Goal: Task Accomplishment & Management: Complete application form

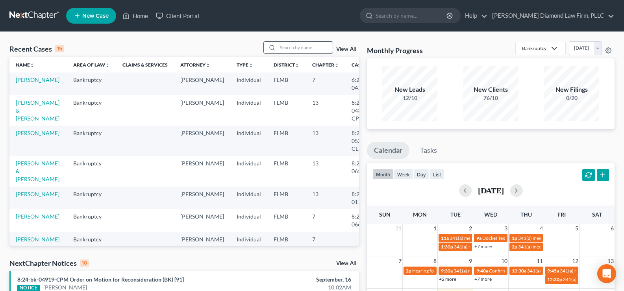
click at [299, 43] on input "search" at bounding box center [304, 47] width 55 height 11
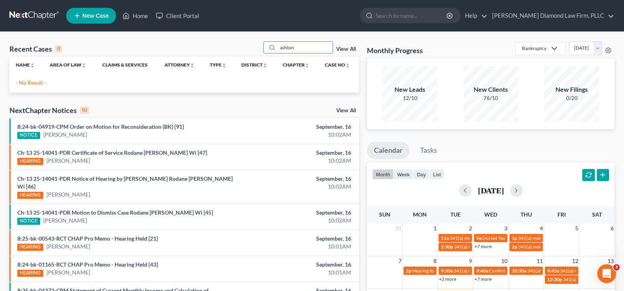
type input "ashton"
click at [98, 17] on span "New Case" at bounding box center [95, 16] width 26 height 6
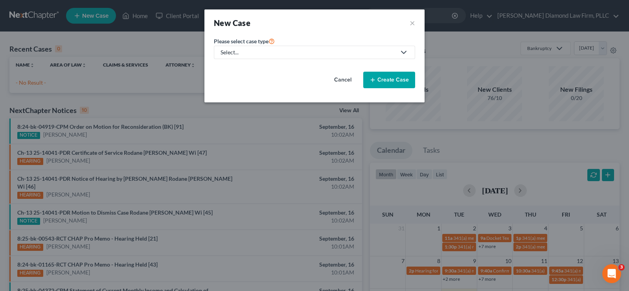
click at [306, 52] on div "Select..." at bounding box center [308, 52] width 175 height 8
click at [235, 67] on div "Bankruptcy" at bounding box center [237, 68] width 33 height 8
select select "15"
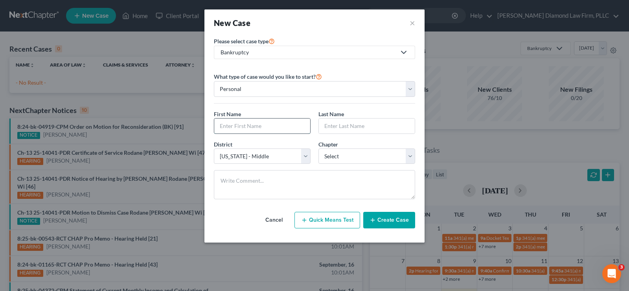
click at [248, 123] on input "text" at bounding box center [262, 125] width 96 height 15
type input "[PERSON_NAME]"
click at [374, 153] on select "Select 7 11 12 13" at bounding box center [367, 156] width 97 height 16
select select "0"
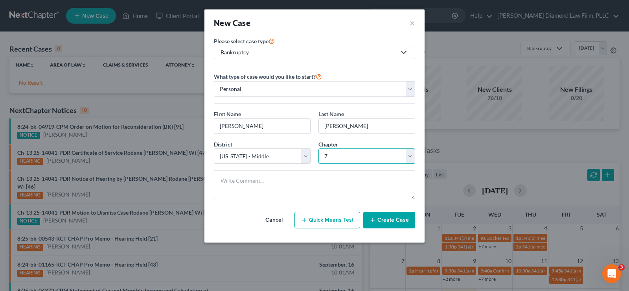
click at [319, 148] on select "Select 7 11 12 13" at bounding box center [367, 156] width 97 height 16
click at [397, 220] on button "Create Case" at bounding box center [390, 220] width 52 height 17
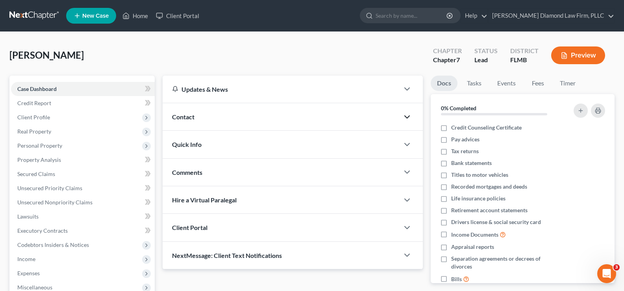
click at [402, 118] on icon "button" at bounding box center [406, 116] width 9 height 9
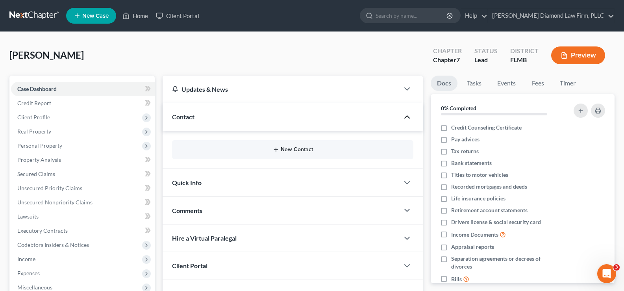
click at [286, 148] on button "New Contact" at bounding box center [292, 149] width 229 height 6
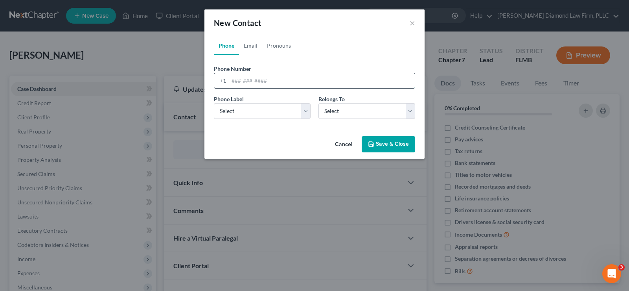
click at [275, 77] on input "tel" at bounding box center [322, 80] width 186 height 15
paste input "[PHONE_NUMBER]"
type input "[PHONE_NUMBER]"
click at [270, 112] on select "Select Mobile Home Work Other" at bounding box center [262, 111] width 97 height 16
select select "0"
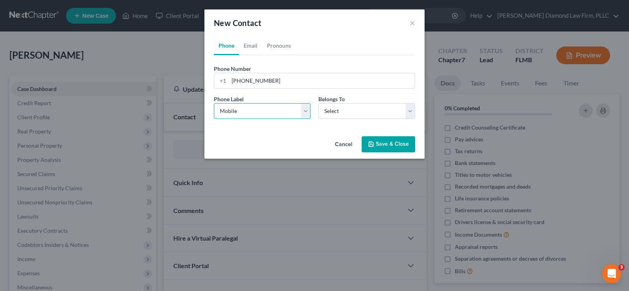
click at [214, 103] on select "Select Mobile Home Work Other" at bounding box center [262, 111] width 97 height 16
click at [345, 107] on select "Select Client Other" at bounding box center [367, 111] width 97 height 16
select select "0"
click at [319, 103] on select "Select Client Other" at bounding box center [367, 111] width 97 height 16
click at [234, 81] on input "[PHONE_NUMBER]" at bounding box center [322, 80] width 186 height 15
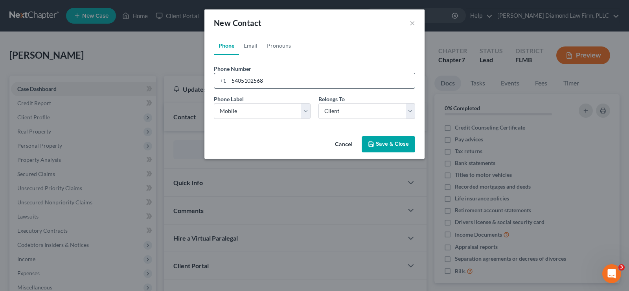
click at [275, 87] on input "5405102568" at bounding box center [322, 80] width 186 height 15
type input "5405102568"
click at [251, 44] on link "Email" at bounding box center [250, 45] width 23 height 19
click at [254, 80] on input "email" at bounding box center [322, 80] width 186 height 15
paste input "[EMAIL_ADDRESS][DOMAIN_NAME]"
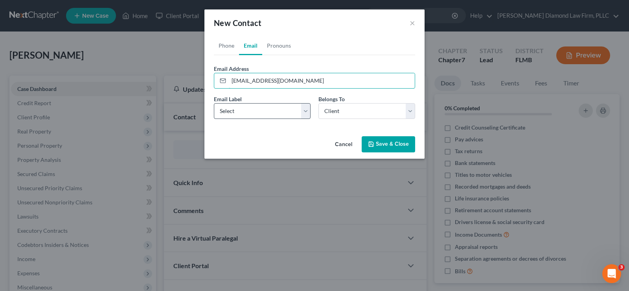
type input "[EMAIL_ADDRESS][DOMAIN_NAME]"
click at [268, 106] on select "Select Home Work Other" at bounding box center [262, 111] width 97 height 16
select select "0"
click at [214, 103] on select "Select Home Work Other" at bounding box center [262, 111] width 97 height 16
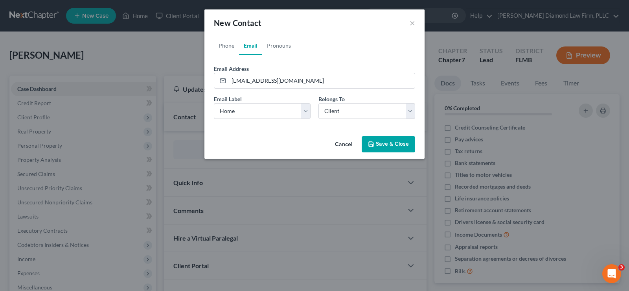
click at [395, 145] on button "Save & Close" at bounding box center [389, 144] width 54 height 17
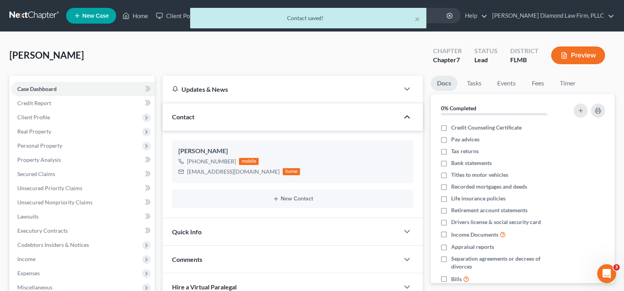
click at [366, 227] on div "Quick Info" at bounding box center [280, 231] width 236 height 27
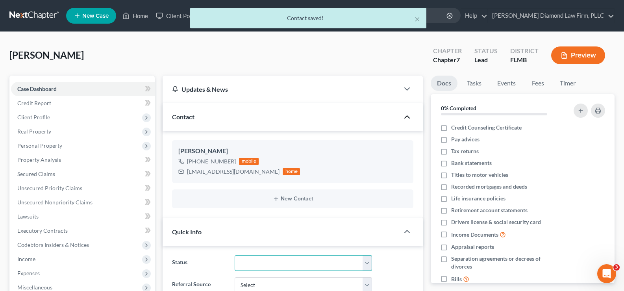
click at [279, 261] on select "Discharged Discharge Litigation Dismissal Notice Dismissed Filed Filed / Pre 34…" at bounding box center [302, 263] width 137 height 16
select select "7"
click at [234, 255] on select "Discharged Discharge Litigation Dismissal Notice Dismissed Filed Filed / Pre 34…" at bounding box center [302, 263] width 137 height 16
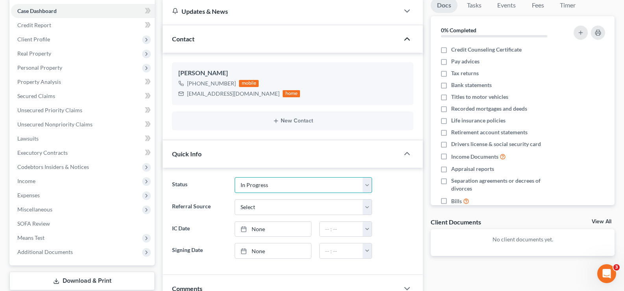
scroll to position [79, 0]
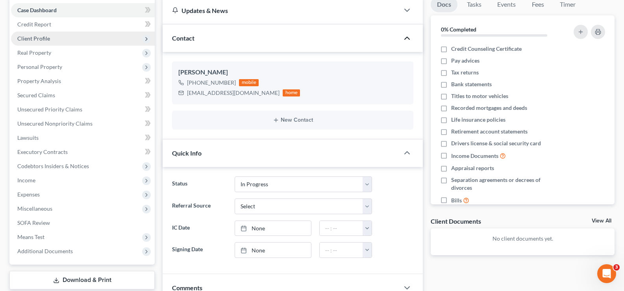
click at [46, 41] on span "Client Profile" at bounding box center [33, 38] width 33 height 7
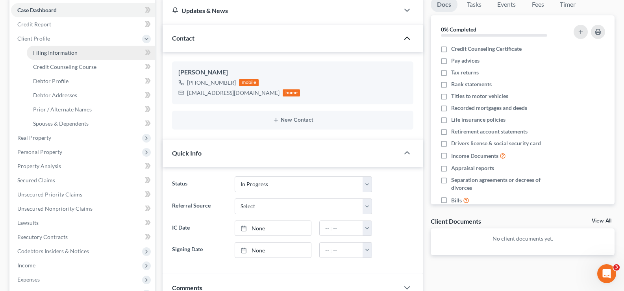
click at [57, 51] on span "Filing Information" at bounding box center [55, 52] width 44 height 7
select select "1"
select select "0"
select select "15"
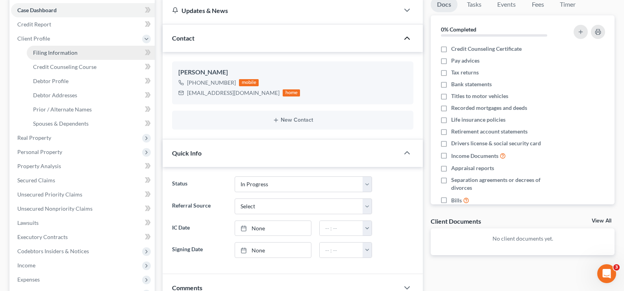
select select "9"
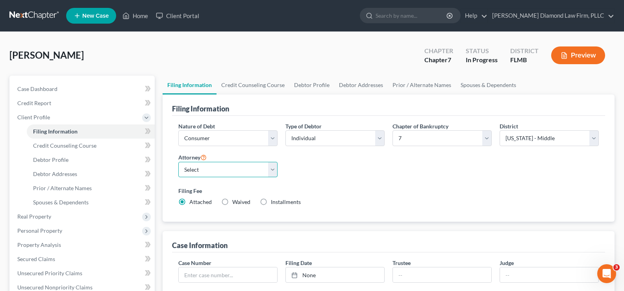
click at [213, 172] on select "Select [PERSON_NAME] - FLMB [PERSON_NAME] - FLSB [PERSON_NAME] - FLNB" at bounding box center [227, 170] width 99 height 16
select select "0"
click at [178, 162] on select "Select [PERSON_NAME] - FLMB [PERSON_NAME] - FLSB [PERSON_NAME] - FLNB" at bounding box center [227, 170] width 99 height 16
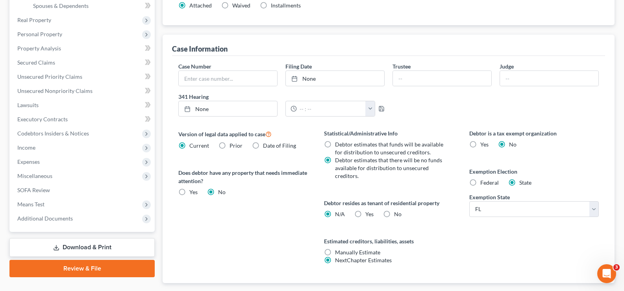
scroll to position [197, 0]
click at [365, 214] on label "Yes Yes" at bounding box center [369, 214] width 8 height 8
click at [368, 214] on input "Yes Yes" at bounding box center [370, 212] width 5 height 5
radio input "true"
radio input "false"
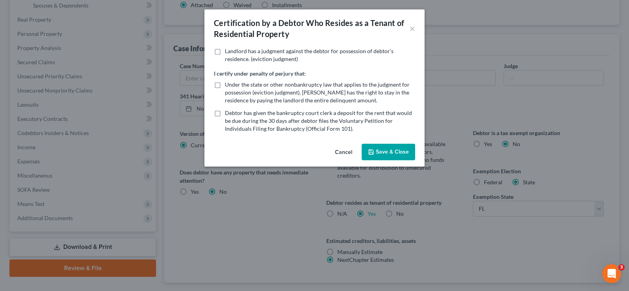
click at [402, 153] on button "Save & Close" at bounding box center [389, 152] width 54 height 17
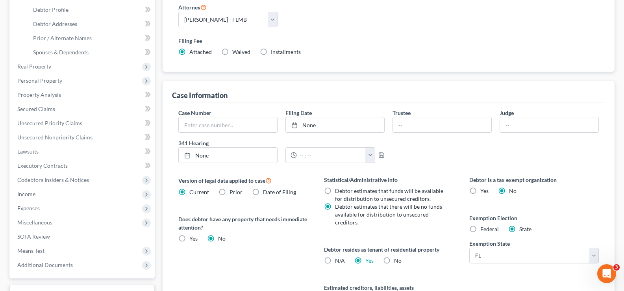
scroll to position [79, 0]
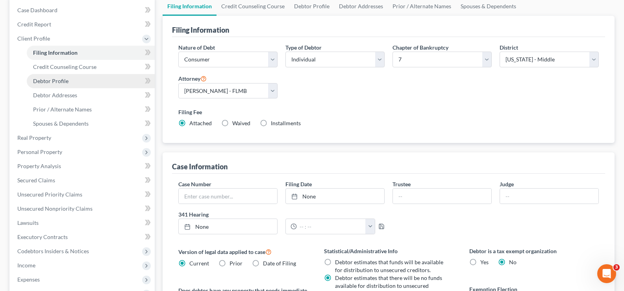
click at [74, 81] on link "Debtor Profile" at bounding box center [91, 81] width 128 height 14
select select "0"
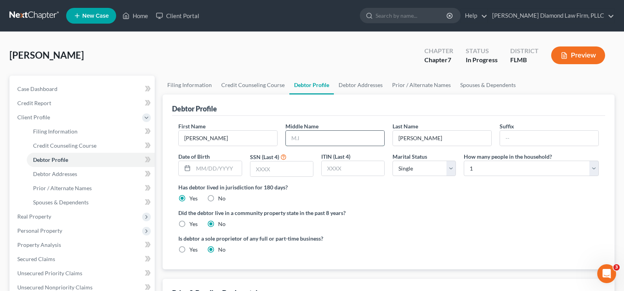
click at [316, 140] on input "text" at bounding box center [335, 138] width 98 height 15
type input "[PERSON_NAME]"
click at [411, 168] on select "Select Single Married Separated Divorced Widowed" at bounding box center [423, 169] width 63 height 16
select select "1"
click at [392, 161] on select "Select Single Married Separated Divorced Widowed" at bounding box center [423, 169] width 63 height 16
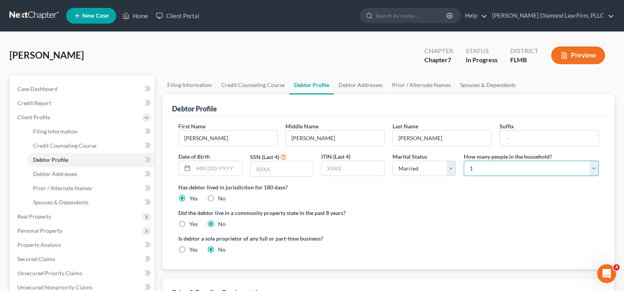
click at [510, 168] on select "Select 1 2 3 4 5 6 7 8 9 10 11 12 13 14 15 16 17 18 19 20" at bounding box center [530, 169] width 135 height 16
select select "1"
click at [463, 161] on select "Select 1 2 3 4 5 6 7 8 9 10 11 12 13 14 15 16 17 18 19 20" at bounding box center [530, 169] width 135 height 16
click at [207, 167] on input "text" at bounding box center [217, 168] width 48 height 15
type input "[DATE]"
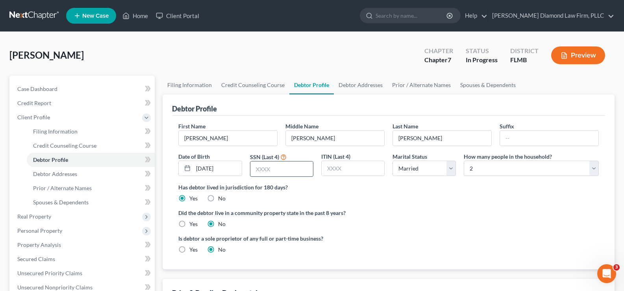
click at [261, 172] on input "text" at bounding box center [281, 168] width 63 height 15
type input "8185"
click at [218, 199] on label "No" at bounding box center [221, 198] width 7 height 8
click at [221, 199] on input "No" at bounding box center [223, 196] width 5 height 5
radio input "true"
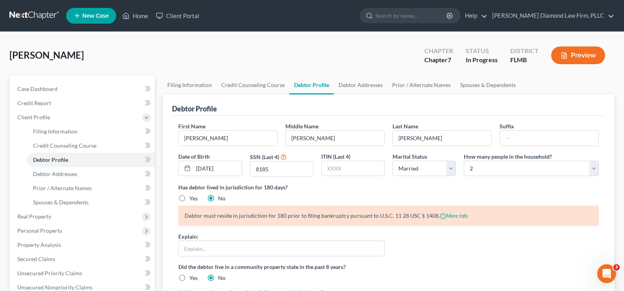
click at [189, 196] on label "Yes" at bounding box center [193, 198] width 8 height 8
click at [192, 196] on input "Yes" at bounding box center [194, 196] width 5 height 5
radio input "true"
radio input "false"
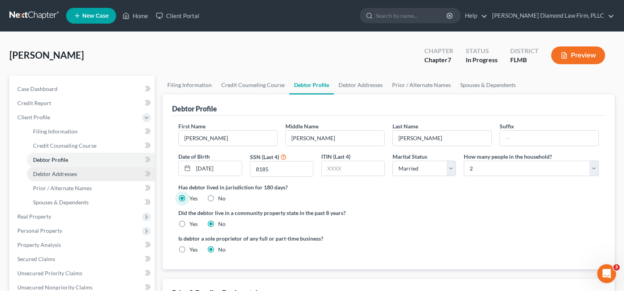
click at [67, 172] on span "Debtor Addresses" at bounding box center [55, 173] width 44 height 7
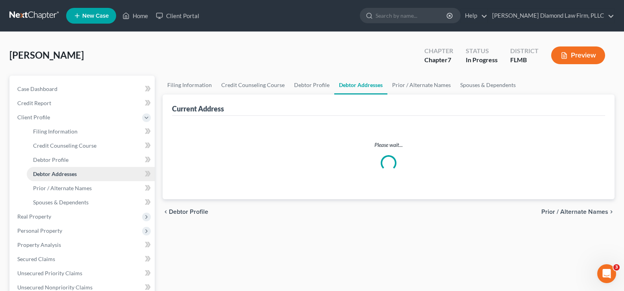
select select "0"
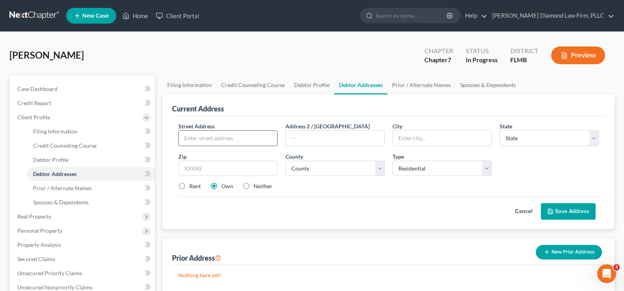
click at [236, 135] on input "text" at bounding box center [228, 138] width 98 height 15
type input "[STREET_ADDRESS]"
type input "33635"
type input "[GEOGRAPHIC_DATA]"
select select "9"
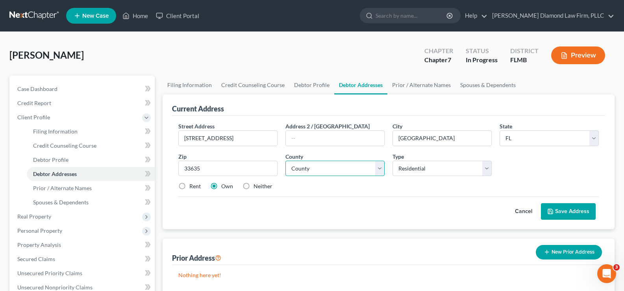
click at [327, 168] on select "County [GEOGRAPHIC_DATA] [GEOGRAPHIC_DATA] [GEOGRAPHIC_DATA] [GEOGRAPHIC_DATA] …" at bounding box center [334, 169] width 99 height 16
select select "27"
click at [285, 161] on select "County [GEOGRAPHIC_DATA] [GEOGRAPHIC_DATA] [GEOGRAPHIC_DATA] [GEOGRAPHIC_DATA] …" at bounding box center [334, 169] width 99 height 16
click at [189, 186] on label "Rent" at bounding box center [194, 186] width 11 height 8
click at [192, 186] on input "Rent" at bounding box center [194, 184] width 5 height 5
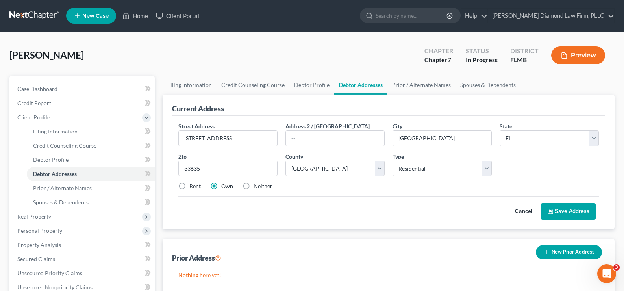
radio input "true"
click at [567, 212] on button "Save Address" at bounding box center [568, 211] width 55 height 17
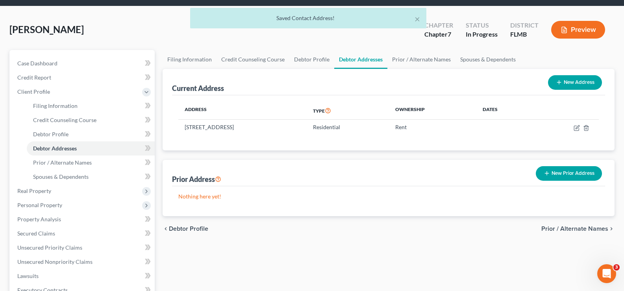
scroll to position [39, 0]
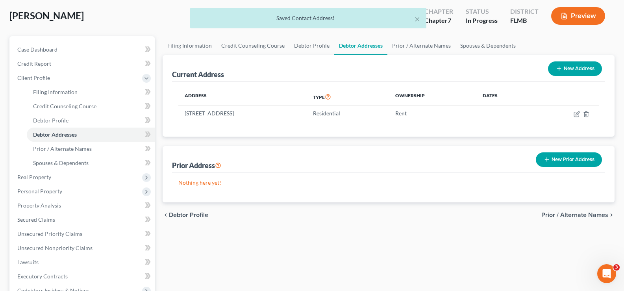
click at [551, 158] on button "New Prior Address" at bounding box center [568, 159] width 66 height 15
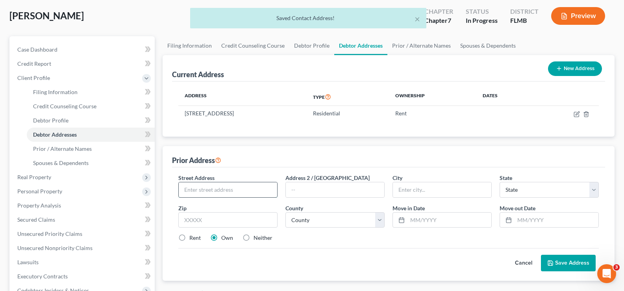
click at [209, 187] on input "text" at bounding box center [228, 189] width 98 height 15
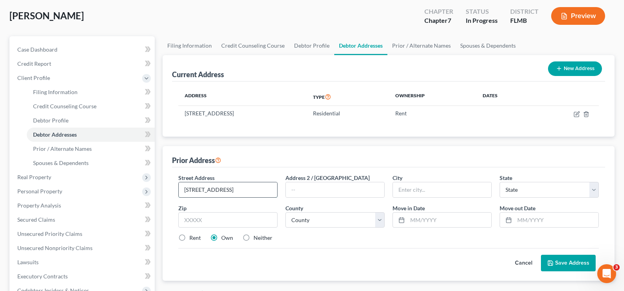
type input "[STREET_ADDRESS]"
type input "24104"
type input "[PERSON_NAME]"
select select "48"
click at [189, 237] on label "Rent" at bounding box center [194, 238] width 11 height 8
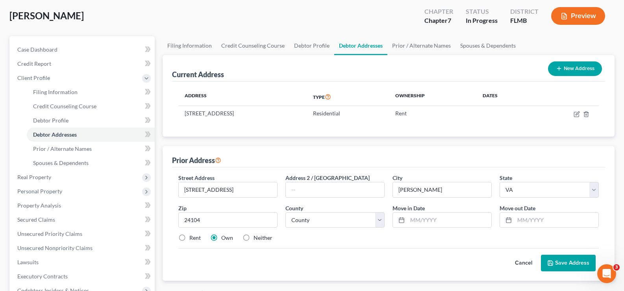
click at [192, 237] on input "Rent" at bounding box center [194, 236] width 5 height 5
radio input "true"
click at [430, 220] on input "text" at bounding box center [449, 219] width 84 height 15
type input "12/2024"
type input "03/2025"
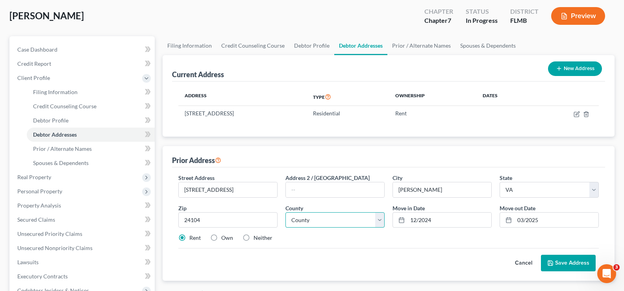
click at [334, 218] on select "County [GEOGRAPHIC_DATA] [GEOGRAPHIC_DATA] [GEOGRAPHIC_DATA] [GEOGRAPHIC_DATA] …" at bounding box center [334, 220] width 99 height 16
select select "10"
click at [285, 212] on select "County [GEOGRAPHIC_DATA] [GEOGRAPHIC_DATA] [GEOGRAPHIC_DATA] [GEOGRAPHIC_DATA] …" at bounding box center [334, 220] width 99 height 16
click at [253, 239] on label "Neither" at bounding box center [262, 238] width 19 height 8
click at [256, 239] on input "Neither" at bounding box center [258, 236] width 5 height 5
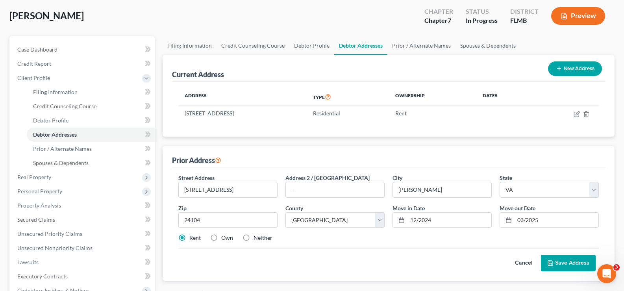
radio input "true"
click at [562, 262] on button "Save Address" at bounding box center [568, 263] width 55 height 17
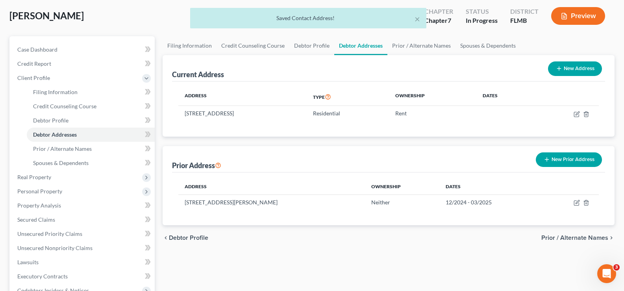
click at [565, 160] on button "New Prior Address" at bounding box center [568, 159] width 66 height 15
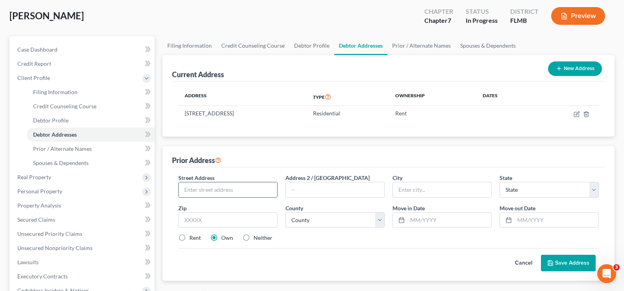
click at [207, 190] on input "text" at bounding box center [228, 189] width 98 height 15
type input "[STREET_ADDRESS]"
click at [311, 222] on select "County" at bounding box center [334, 220] width 99 height 16
click at [435, 183] on input "text" at bounding box center [442, 189] width 98 height 15
click at [435, 187] on input "text" at bounding box center [442, 189] width 98 height 15
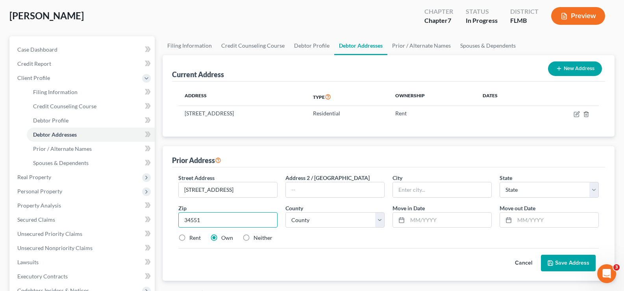
click at [188, 220] on input "34551" at bounding box center [227, 220] width 99 height 16
type input "24551"
type input "Forest"
select select "48"
click at [317, 221] on select "County [GEOGRAPHIC_DATA] [GEOGRAPHIC_DATA] [GEOGRAPHIC_DATA] [GEOGRAPHIC_DATA] …" at bounding box center [334, 220] width 99 height 16
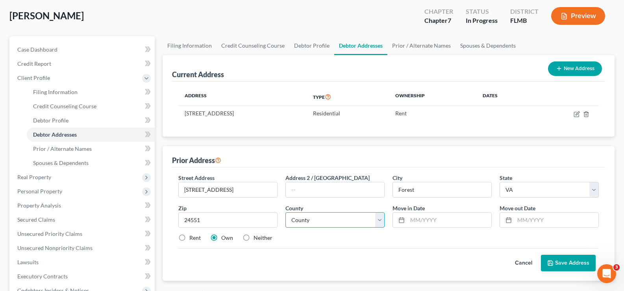
select select "10"
click at [285, 212] on select "County [GEOGRAPHIC_DATA] [GEOGRAPHIC_DATA] [GEOGRAPHIC_DATA] [GEOGRAPHIC_DATA] …" at bounding box center [334, 220] width 99 height 16
click at [436, 226] on input "text" at bounding box center [449, 219] width 84 height 15
click at [466, 218] on input "text" at bounding box center [449, 219] width 84 height 15
type input "07/2024"
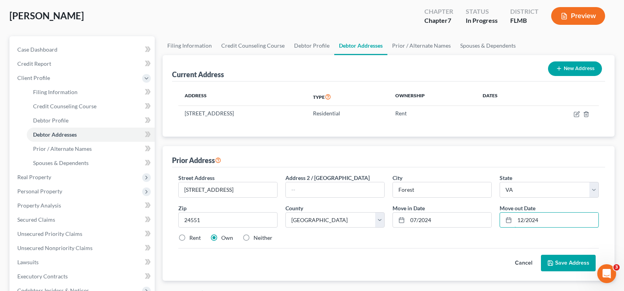
type input "12/2024"
click at [253, 238] on label "Neither" at bounding box center [262, 238] width 19 height 8
click at [256, 238] on input "Neither" at bounding box center [258, 236] width 5 height 5
radio input "true"
click at [576, 262] on button "Save Address" at bounding box center [568, 263] width 55 height 17
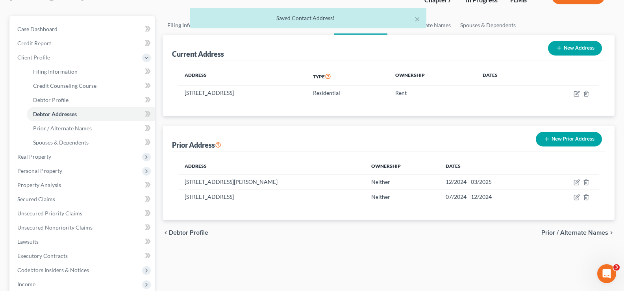
scroll to position [79, 0]
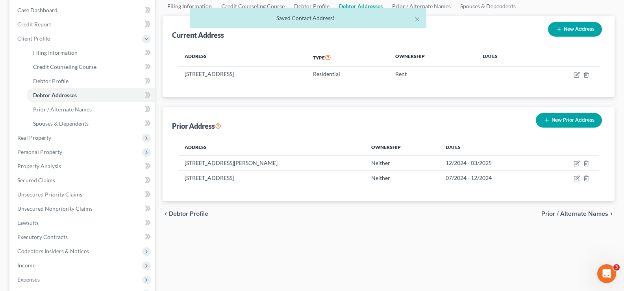
click at [581, 118] on button "New Prior Address" at bounding box center [568, 120] width 66 height 15
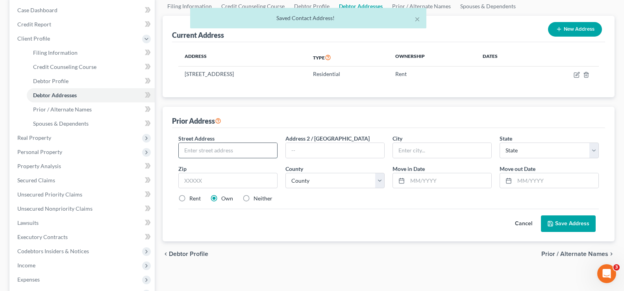
click at [232, 153] on input "text" at bounding box center [228, 150] width 98 height 15
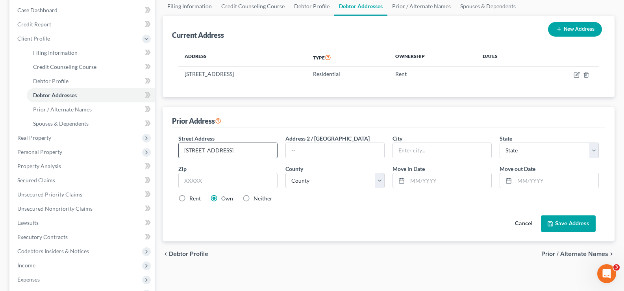
type input "[STREET_ADDRESS]"
type input "34491"
type input "Summerfield"
select select "9"
click at [323, 178] on select "County [GEOGRAPHIC_DATA] [GEOGRAPHIC_DATA] [GEOGRAPHIC_DATA] [GEOGRAPHIC_DATA] …" at bounding box center [334, 181] width 99 height 16
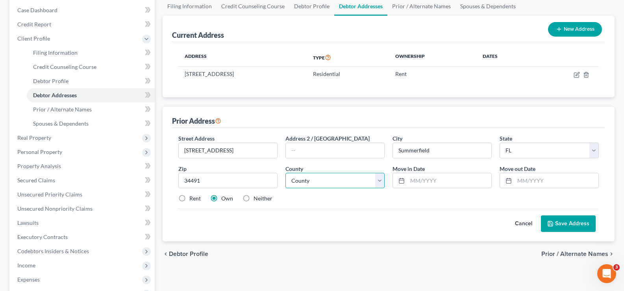
select select "40"
click at [285, 173] on select "County [GEOGRAPHIC_DATA] [GEOGRAPHIC_DATA] [GEOGRAPHIC_DATA] [GEOGRAPHIC_DATA] …" at bounding box center [334, 181] width 99 height 16
click at [411, 181] on input "text" at bounding box center [449, 180] width 84 height 15
type input "02/2024"
type input "07/2024"
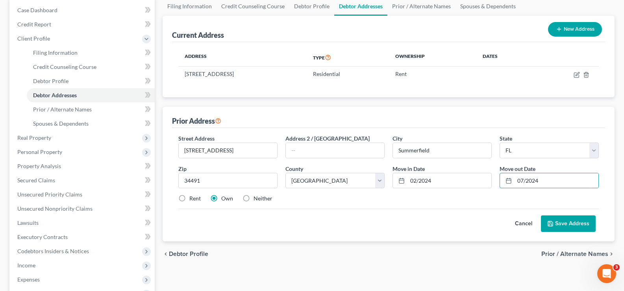
click at [189, 198] on label "Rent" at bounding box center [194, 198] width 11 height 8
click at [192, 198] on input "Rent" at bounding box center [194, 196] width 5 height 5
radio input "true"
click at [559, 226] on button "Save Address" at bounding box center [568, 223] width 55 height 17
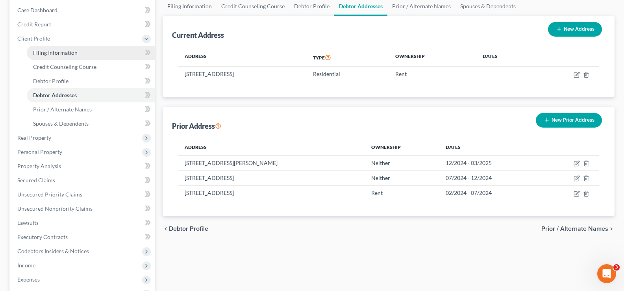
click at [52, 55] on span "Filing Information" at bounding box center [55, 52] width 44 height 7
select select "1"
select select "0"
select select "15"
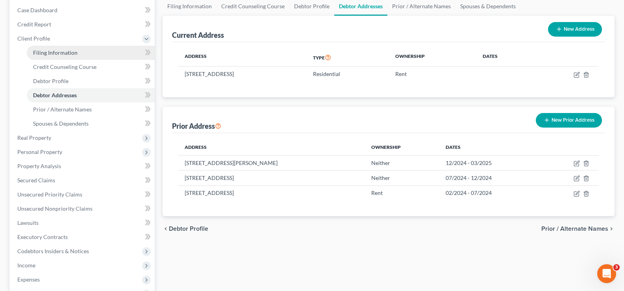
select select "0"
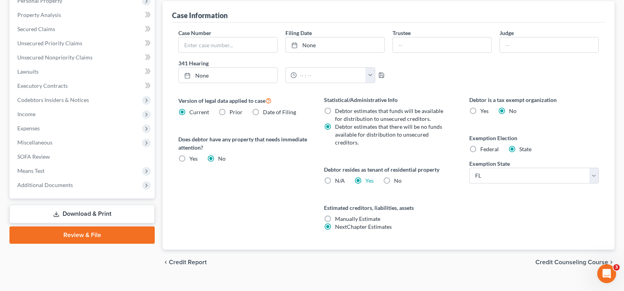
scroll to position [236, 0]
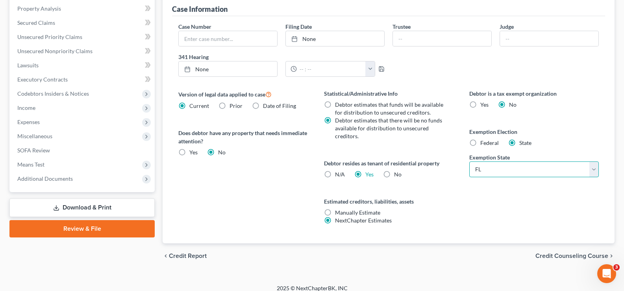
click at [516, 172] on select "State [US_STATE] AK AR AZ CA CO CT DE DC [GEOGRAPHIC_DATA] [GEOGRAPHIC_DATA] GU…" at bounding box center [533, 169] width 129 height 16
select select "48"
click at [469, 161] on select "State [US_STATE] AK AR AZ CA CO CT DE DC [GEOGRAPHIC_DATA] [GEOGRAPHIC_DATA] GU…" at bounding box center [533, 169] width 129 height 16
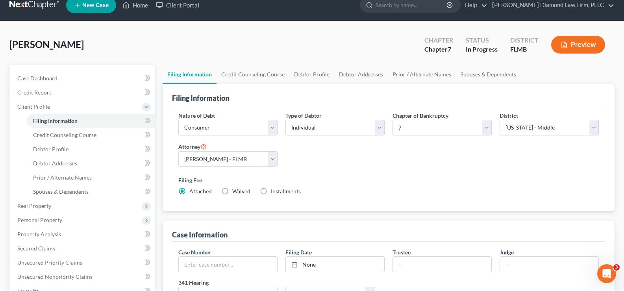
scroll to position [0, 0]
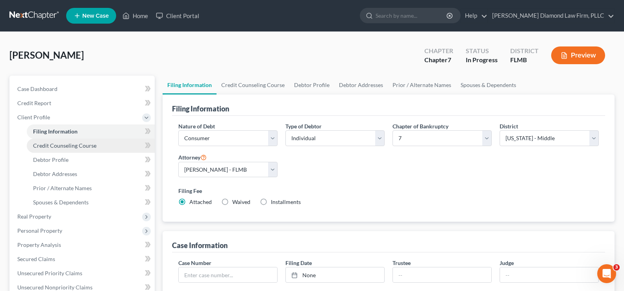
click at [61, 147] on span "Credit Counseling Course" at bounding box center [64, 145] width 63 height 7
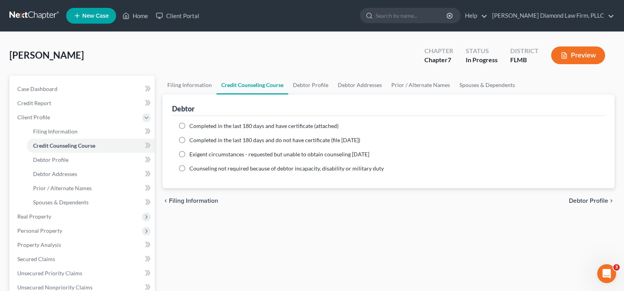
click at [321, 125] on span "Completed in the last 180 days and have certificate (attached)" at bounding box center [263, 125] width 149 height 7
click at [197, 125] on input "Completed in the last 180 days and have certificate (attached)" at bounding box center [194, 124] width 5 height 5
radio input "true"
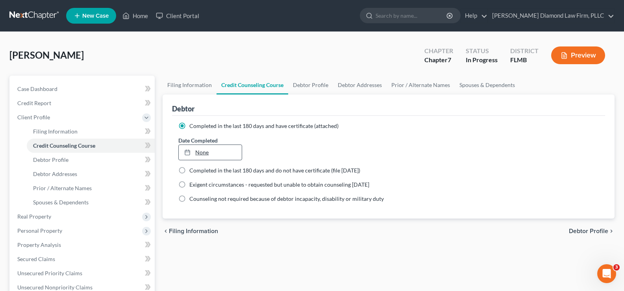
click at [235, 152] on link "None" at bounding box center [210, 152] width 63 height 15
type input "[DATE]"
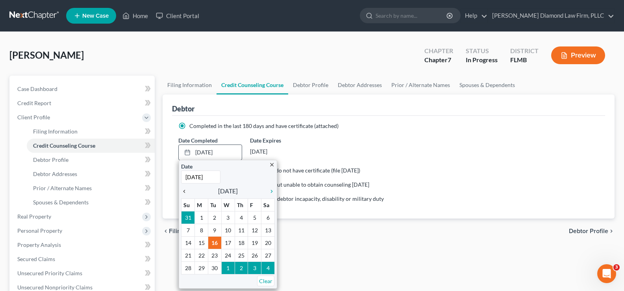
click at [183, 190] on icon "chevron_left" at bounding box center [186, 191] width 10 height 6
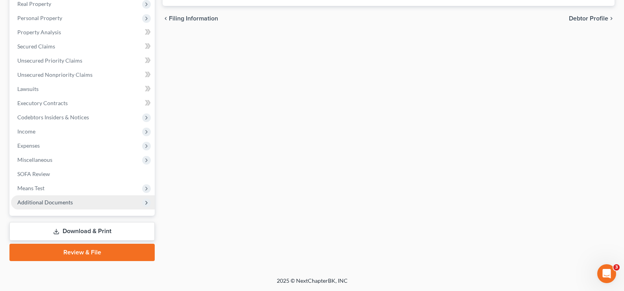
click at [87, 209] on span "Additional Documents" at bounding box center [83, 202] width 144 height 14
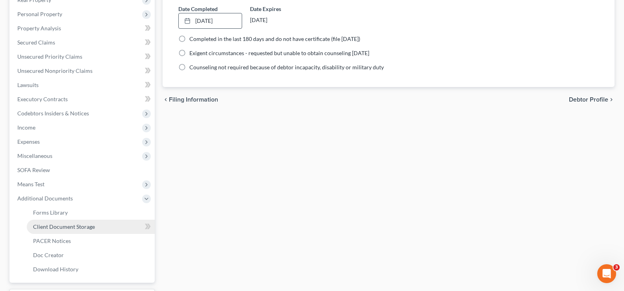
scroll to position [127, 0]
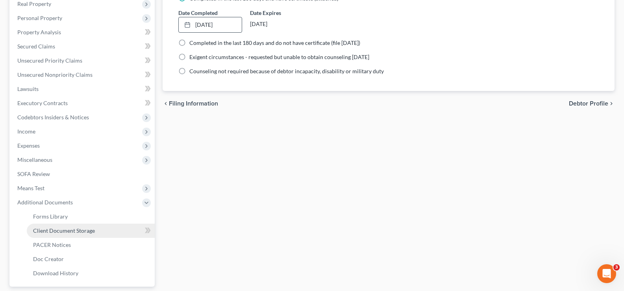
click at [94, 229] on link "Client Document Storage" at bounding box center [91, 230] width 128 height 14
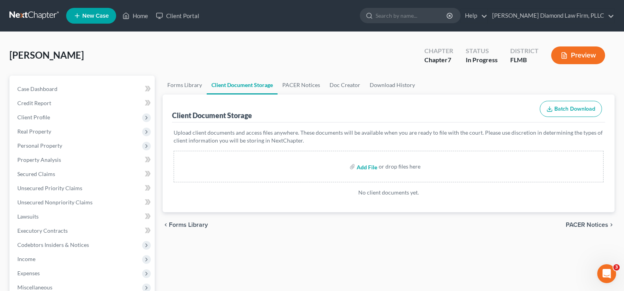
click at [363, 166] on input "file" at bounding box center [365, 166] width 19 height 14
type input "C:\fakepath\CCC.pdf"
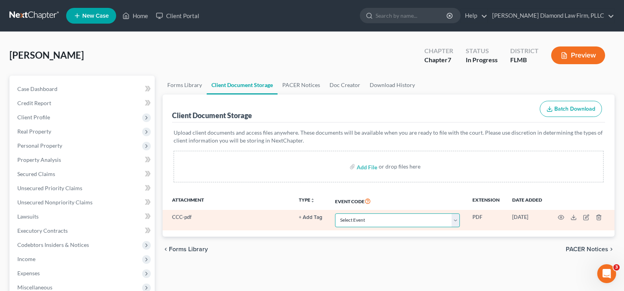
click at [399, 223] on select "Select Event 20 Largest Unsecured Creditors Amended Chapter 13 Plan Amended Cre…" at bounding box center [397, 220] width 125 height 14
select select "9"
click at [335, 213] on select "Select Event 20 Largest Unsecured Creditors Amended Chapter 13 Plan Amended Cre…" at bounding box center [397, 220] width 125 height 14
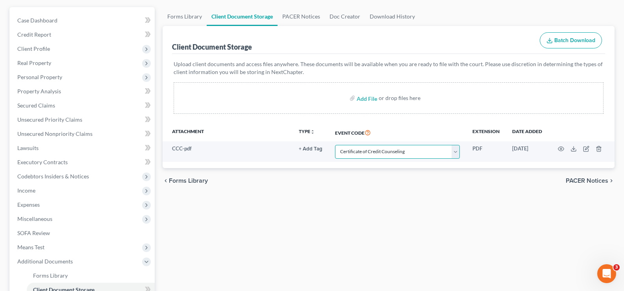
scroll to position [79, 0]
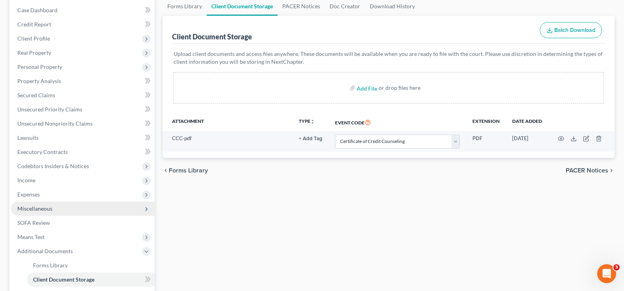
click at [44, 209] on span "Miscellaneous" at bounding box center [34, 208] width 35 height 7
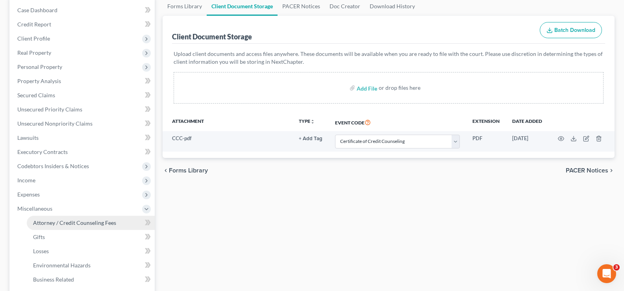
click at [90, 220] on span "Attorney / Credit Counseling Fees" at bounding box center [74, 222] width 83 height 7
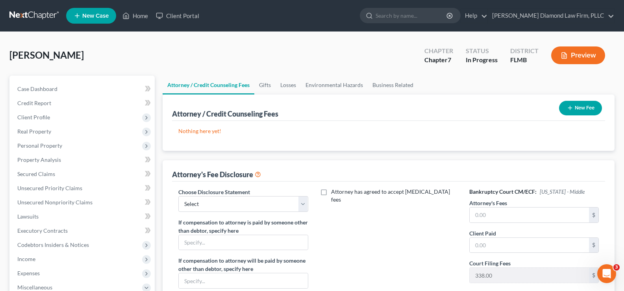
click at [581, 105] on button "New Fee" at bounding box center [580, 108] width 43 height 15
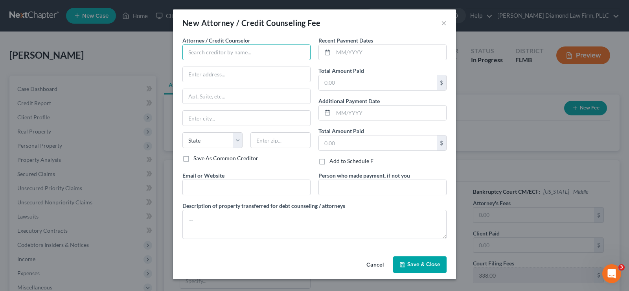
click at [245, 52] on input "text" at bounding box center [247, 52] width 128 height 16
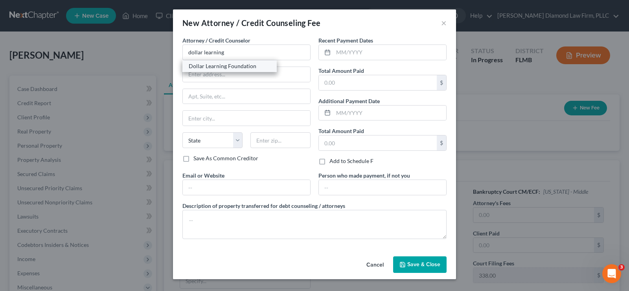
click at [245, 65] on div "Dollar Learning Foundation" at bounding box center [230, 66] width 82 height 8
type input "Dollar Learning Foundation"
type input "[STREET_ADDRESS]"
type input "PMB #001"
type input "[GEOGRAPHIC_DATA]"
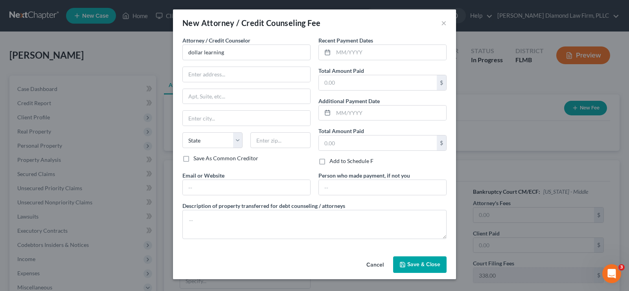
select select "4"
type input "91367"
click at [363, 49] on input "text" at bounding box center [390, 52] width 113 height 15
type input "07/2025"
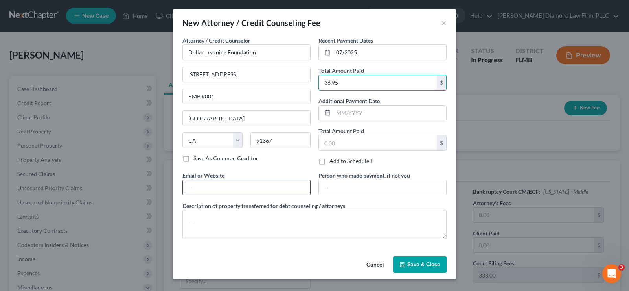
type input "36.95"
click at [238, 188] on input "text" at bounding box center [246, 187] width 127 height 15
type input "[DOMAIN_NAME]"
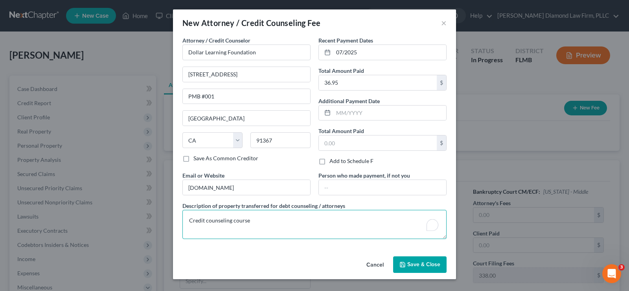
type textarea "Credit counseling course"
click at [414, 264] on span "Save & Close" at bounding box center [424, 264] width 33 height 7
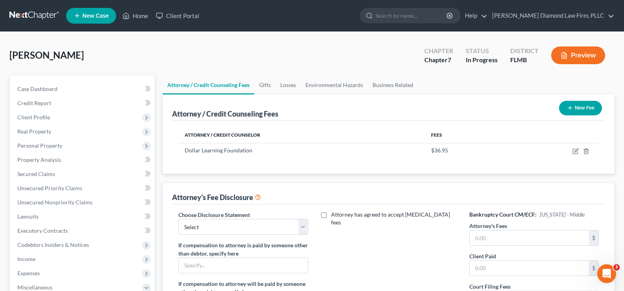
click at [592, 109] on button "New Fee" at bounding box center [580, 108] width 43 height 15
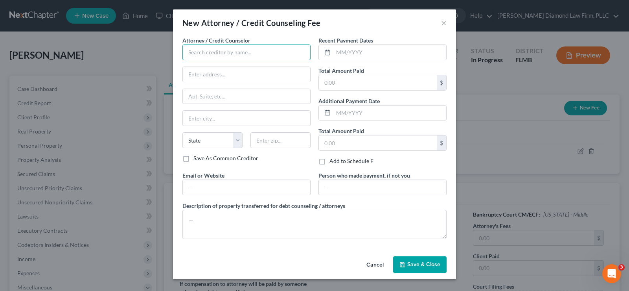
click at [249, 49] on input "text" at bounding box center [247, 52] width 128 height 16
click at [233, 54] on input "[PERSON_NAME] dimaond" at bounding box center [247, 52] width 128 height 16
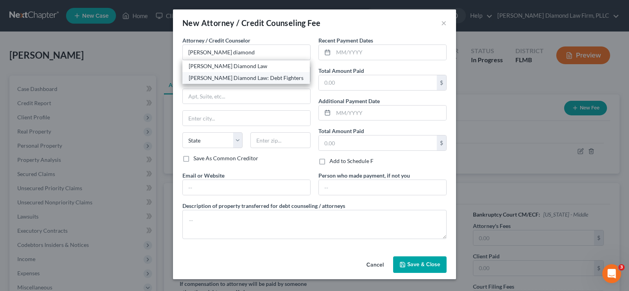
click at [241, 79] on div "[PERSON_NAME] Diamond Law: Debt Fighters" at bounding box center [246, 78] width 115 height 8
type input "[PERSON_NAME] Diamond Law: Debt Fighters"
type input "[STREET_ADDRESS]"
type input "Unit 108"
type input "Clearwater"
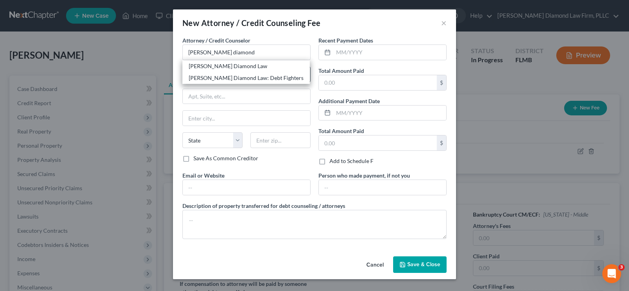
select select "9"
type input "33761"
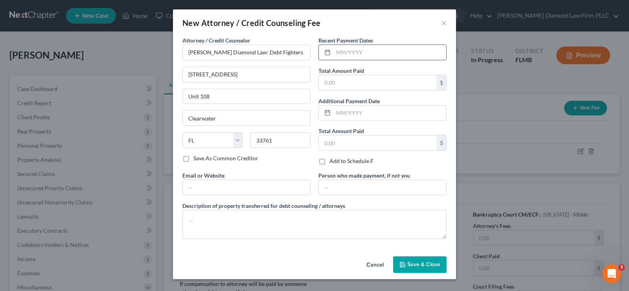
click at [361, 49] on input "text" at bounding box center [390, 52] width 113 height 15
click at [399, 56] on input "text" at bounding box center [390, 52] width 113 height 15
type input "06/2025"
type input "2,694"
click at [244, 184] on input "text" at bounding box center [246, 187] width 127 height 15
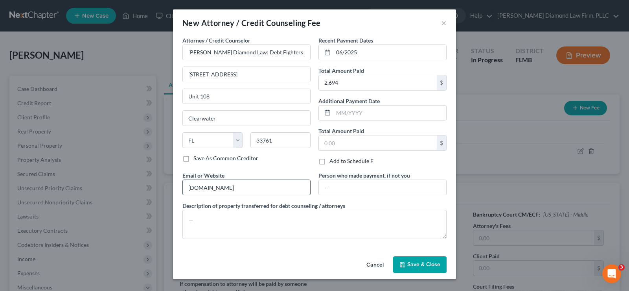
type input "[DOMAIN_NAME]"
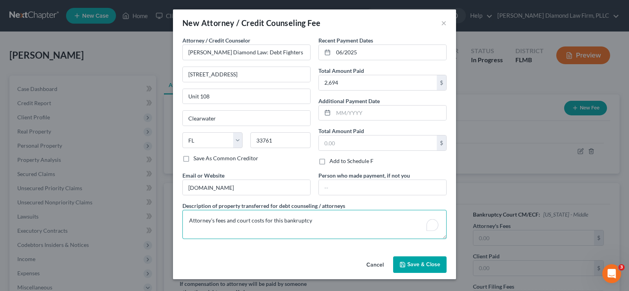
type textarea "Attorney's fees and court costs for this bankruptcy"
click at [417, 263] on span "Save & Close" at bounding box center [424, 264] width 33 height 7
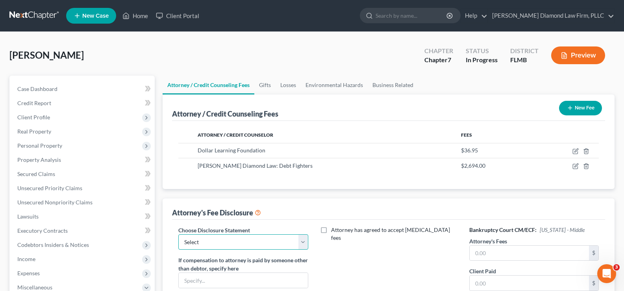
click at [271, 240] on select "Select [PERSON_NAME] Chapter 13 monitoring fees Attorney Fee" at bounding box center [242, 242] width 129 height 16
select select "2"
click at [178, 234] on select "Select [PERSON_NAME] Chapter 13 monitoring fees Attorney Fee" at bounding box center [242, 242] width 129 height 16
click at [496, 252] on input "text" at bounding box center [528, 252] width 119 height 15
type input "2,356"
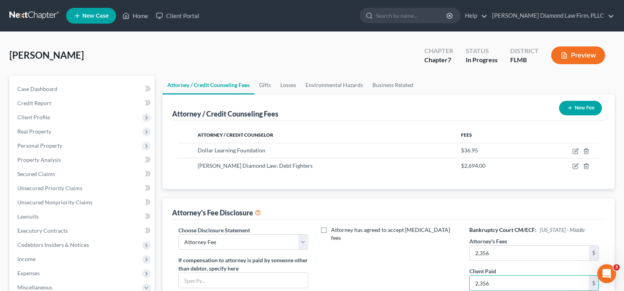
type input "2,356"
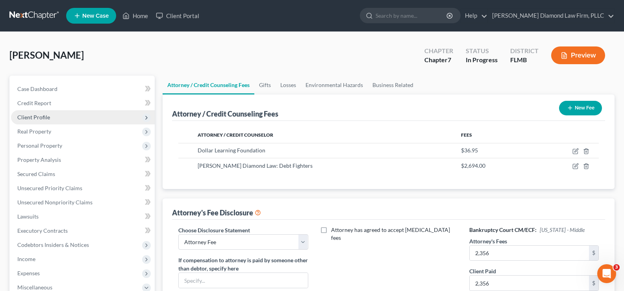
click at [33, 119] on span "Client Profile" at bounding box center [33, 117] width 33 height 7
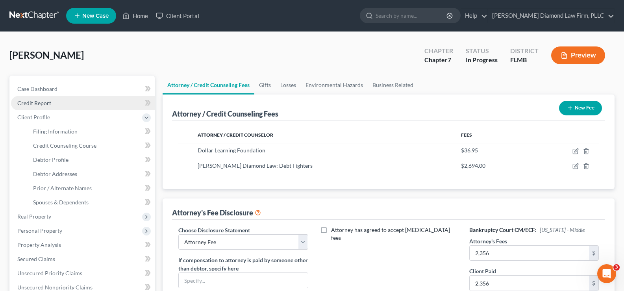
click at [56, 105] on link "Credit Report" at bounding box center [83, 103] width 144 height 14
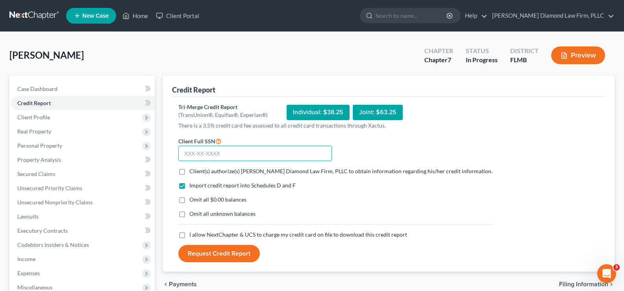
click at [243, 160] on input "text" at bounding box center [254, 154] width 153 height 16
click at [242, 155] on input "text" at bounding box center [254, 154] width 153 height 16
type input "223-59-8185"
click at [189, 172] on label "Client(s) authorize(s) [PERSON_NAME] Diamond Law Firm, PLLC to obtain informati…" at bounding box center [340, 171] width 303 height 8
click at [192, 172] on input "Client(s) authorize(s) [PERSON_NAME] Diamond Law Firm, PLLC to obtain informati…" at bounding box center [194, 169] width 5 height 5
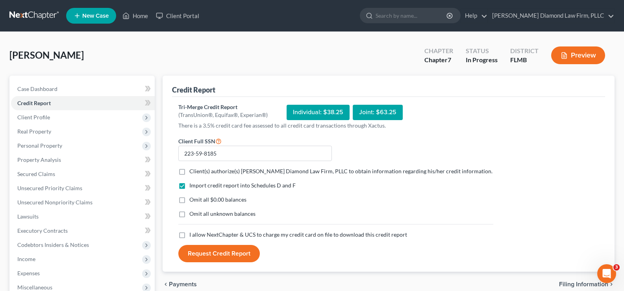
checkbox input "true"
click at [189, 237] on label "I allow NextChapter & UCS to charge my credit card on file to download this cre…" at bounding box center [298, 235] width 218 height 8
click at [192, 236] on input "I allow NextChapter & UCS to charge my credit card on file to download this cre…" at bounding box center [194, 233] width 5 height 5
checkbox input "true"
click at [227, 255] on button "Request Credit Report" at bounding box center [218, 253] width 81 height 17
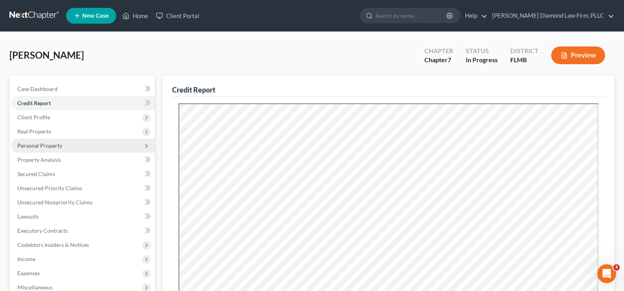
click at [65, 149] on span "Personal Property" at bounding box center [83, 145] width 144 height 14
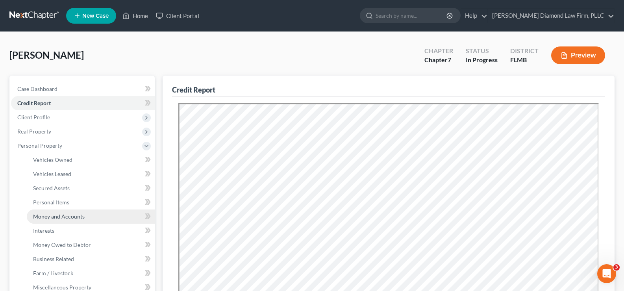
click at [83, 217] on span "Money and Accounts" at bounding box center [59, 216] width 52 height 7
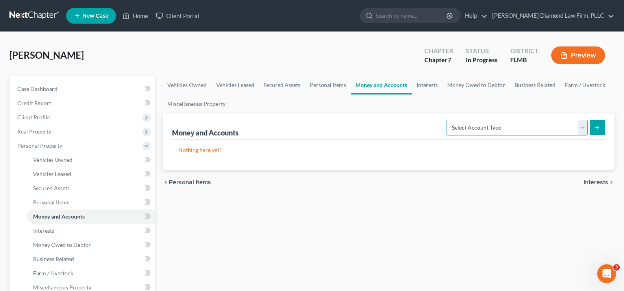
click at [526, 124] on select "Select Account Type Brokerage Cash on Hand Certificates of Deposit Checking Acc…" at bounding box center [517, 128] width 142 height 16
select select "checking"
click at [447, 120] on select "Select Account Type Brokerage Cash on Hand Certificates of Deposit Checking Acc…" at bounding box center [517, 128] width 142 height 16
click at [598, 128] on icon "submit" at bounding box center [597, 127] width 6 height 6
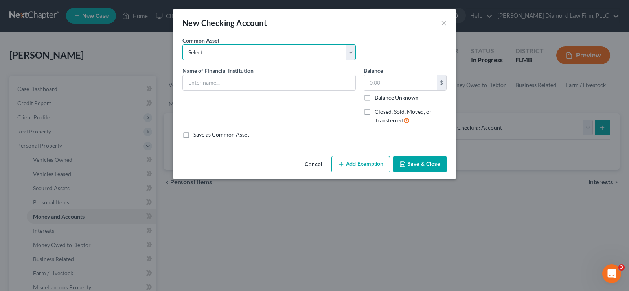
click at [212, 48] on select "Select Chase Bank Achieva Truist Regions Truist Navy Federal CU Bank of America…" at bounding box center [269, 52] width 173 height 16
click at [208, 77] on input "text" at bounding box center [269, 82] width 173 height 15
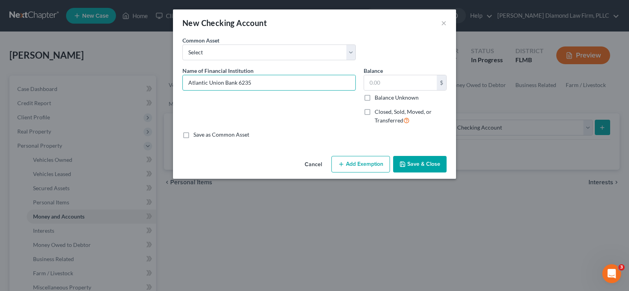
type input "Atlantic Union Bank 6235"
click at [386, 73] on div "Balance $ Balance Unknown Balance Undetermined $ Balance Unknown" at bounding box center [405, 83] width 83 height 35
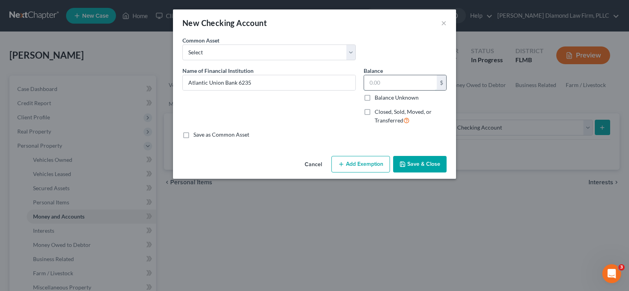
click at [386, 79] on input "text" at bounding box center [400, 82] width 73 height 15
type input "291.31"
click at [433, 161] on button "Save & Close" at bounding box center [420, 164] width 54 height 17
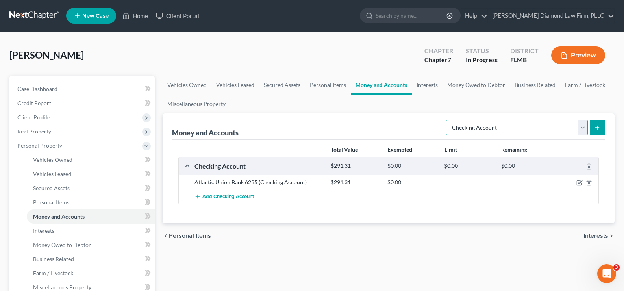
click at [554, 126] on select "Select Account Type Brokerage Cash on Hand Certificates of Deposit Checking Acc…" at bounding box center [517, 128] width 142 height 16
select select "savings"
click at [447, 120] on select "Select Account Type Brokerage Cash on Hand Certificates of Deposit Checking Acc…" at bounding box center [517, 128] width 142 height 16
click at [599, 126] on icon "submit" at bounding box center [597, 127] width 6 height 6
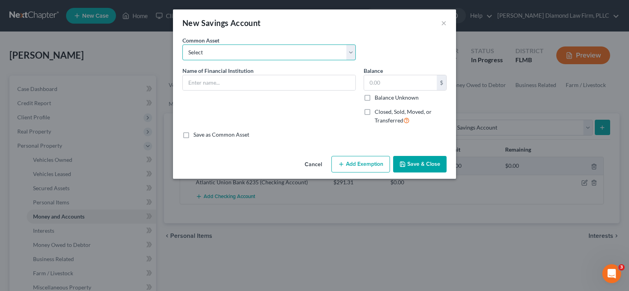
click at [244, 46] on select "Select Achieva Truist Navy Federal CU SunTrust PNC Bank Suncoast Credit Union […" at bounding box center [269, 52] width 173 height 16
click at [223, 81] on input "text" at bounding box center [269, 82] width 173 height 15
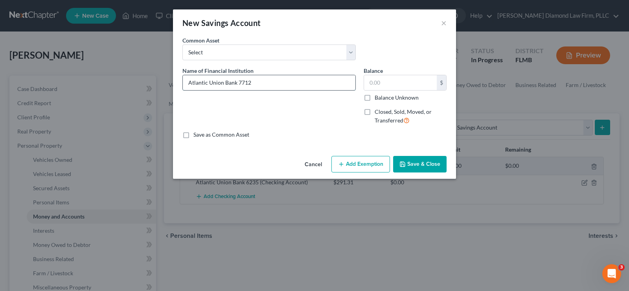
type input "Atlantic Union Bank 7712"
type input "397.01"
click at [427, 161] on button "Save & Close" at bounding box center [420, 164] width 54 height 17
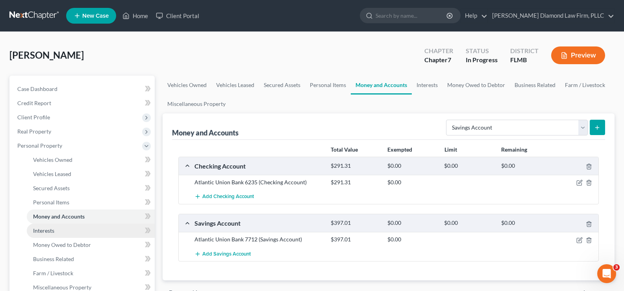
click at [73, 232] on link "Interests" at bounding box center [91, 230] width 128 height 14
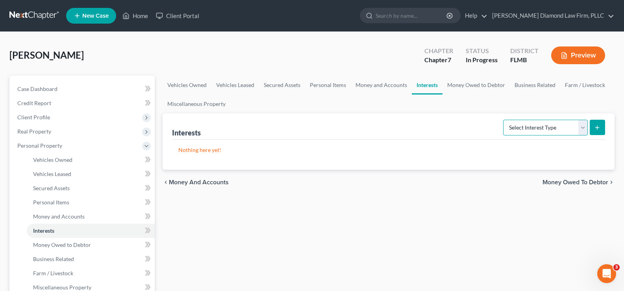
click at [553, 127] on select "Select Interest Type 401K Annuity Bond Education IRA Government Bond Government…" at bounding box center [545, 128] width 85 height 16
select select "ira"
click at [504, 120] on select "Select Interest Type 401K Annuity Bond Education IRA Government Bond Government…" at bounding box center [545, 128] width 85 height 16
click at [592, 131] on button "submit" at bounding box center [596, 127] width 15 height 15
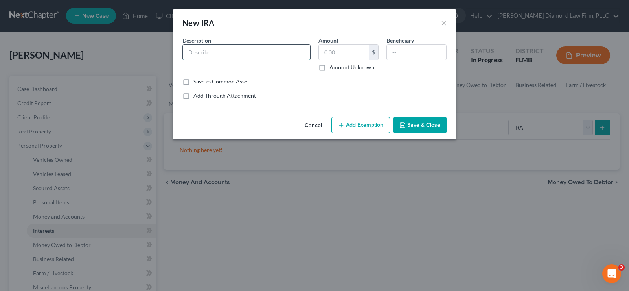
click at [225, 58] on input "text" at bounding box center [246, 52] width 127 height 15
type input "Atlantic Union Bank"
click at [361, 56] on input "text" at bounding box center [344, 52] width 50 height 15
type input "653.85"
drag, startPoint x: 374, startPoint y: 124, endPoint x: 221, endPoint y: 185, distance: 164.6
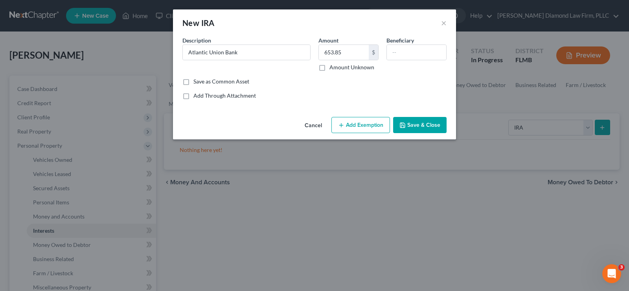
click at [374, 124] on button "Add Exemption" at bounding box center [361, 125] width 59 height 17
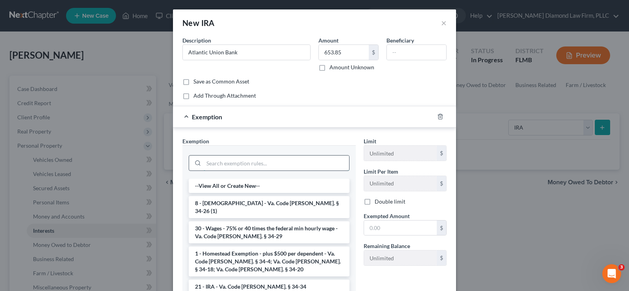
click at [219, 168] on input "search" at bounding box center [277, 162] width 146 height 15
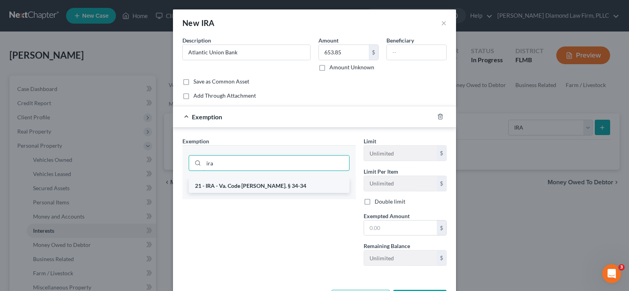
type input "ira"
click at [236, 187] on li "21 - IRA - Va. Code [PERSON_NAME]. § 34-34" at bounding box center [269, 186] width 161 height 14
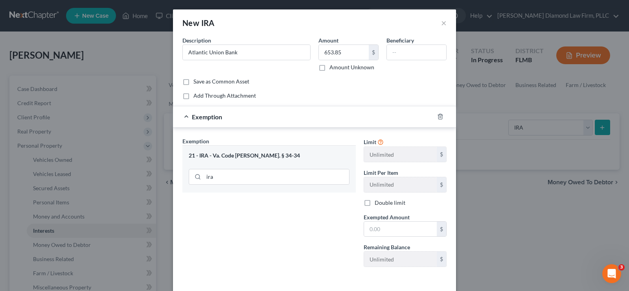
click at [410, 238] on div "Limit Unlimited $ Limit Per Item Unlimited $ Double limit Exempted Amount * $ R…" at bounding box center [405, 205] width 91 height 136
click at [405, 236] on input "text" at bounding box center [400, 228] width 73 height 15
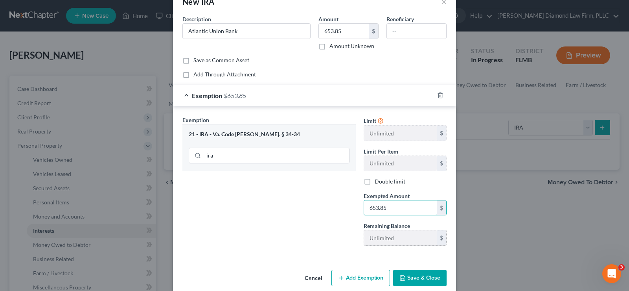
scroll to position [32, 0]
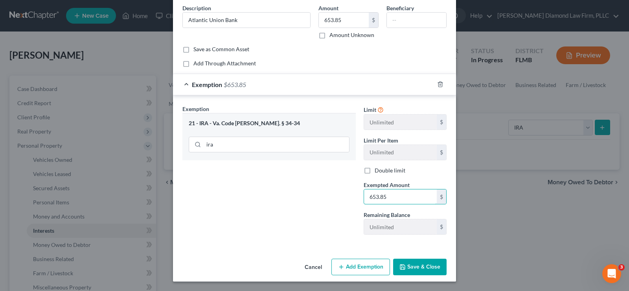
type input "653.85"
click at [418, 265] on button "Save & Close" at bounding box center [420, 266] width 54 height 17
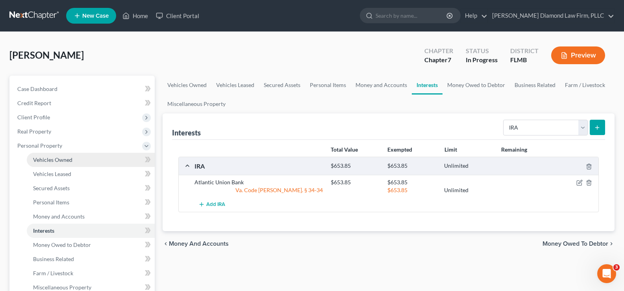
click at [74, 157] on link "Vehicles Owned" at bounding box center [91, 160] width 128 height 14
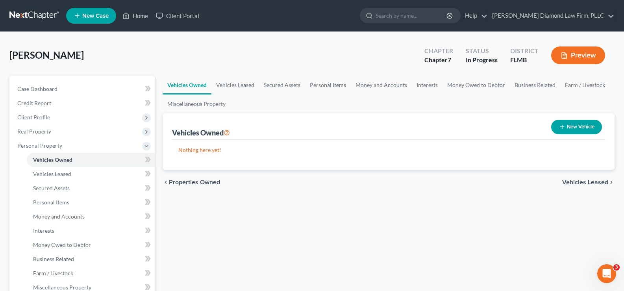
click at [570, 130] on button "New Vehicle" at bounding box center [576, 127] width 51 height 15
select select "0"
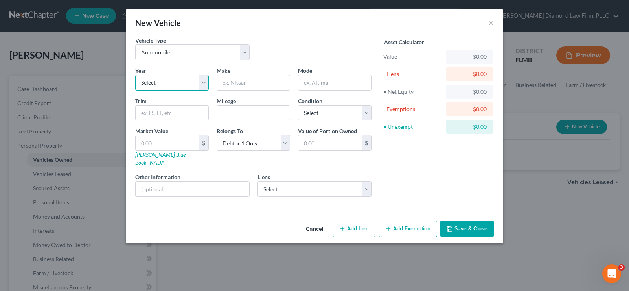
click at [155, 78] on select "Select 2026 2025 2024 2023 2022 2021 2020 2019 2018 2017 2016 2015 2014 2013 20…" at bounding box center [172, 83] width 74 height 16
select select "5"
click at [135, 75] on select "Select 2026 2025 2024 2023 2022 2021 2020 2019 2018 2017 2016 2015 2014 2013 20…" at bounding box center [172, 83] width 74 height 16
click at [228, 86] on input "text" at bounding box center [253, 82] width 73 height 15
type input "Ford"
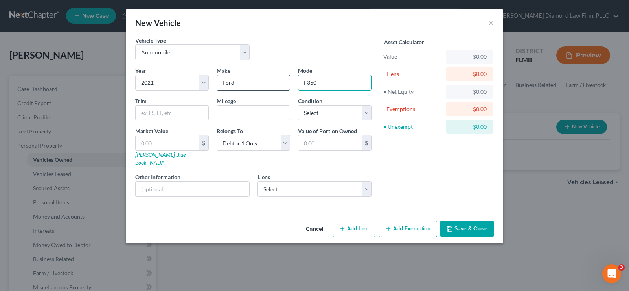
type input "F350"
click at [156, 156] on link "[PERSON_NAME] Blue Book" at bounding box center [160, 158] width 50 height 15
click at [167, 111] on input "text" at bounding box center [172, 112] width 73 height 15
type input "Super Duty Crew Cab"
click at [222, 114] on input "text" at bounding box center [253, 112] width 73 height 15
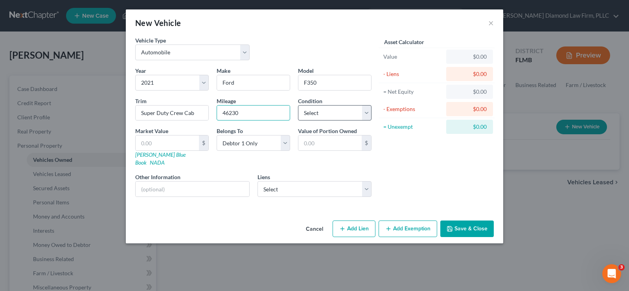
type input "46230"
click at [337, 108] on select "Select Excellent Very Good Good Fair Poor" at bounding box center [335, 113] width 74 height 16
select select "2"
click at [298, 105] on select "Select Excellent Very Good Good Fair Poor" at bounding box center [335, 113] width 74 height 16
click at [179, 144] on input "text" at bounding box center [167, 142] width 63 height 15
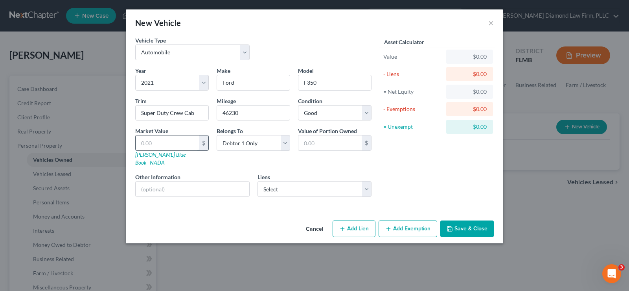
type input "5"
type input "5.00"
type input "56"
type input "56.00"
type input "562"
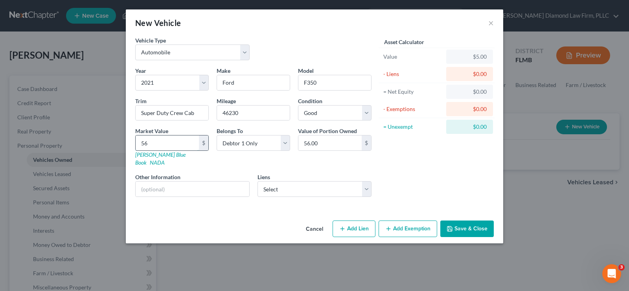
type input "562.00"
type input "5622"
type input "5,622.00"
type input "5,6227"
type input "56,227.00"
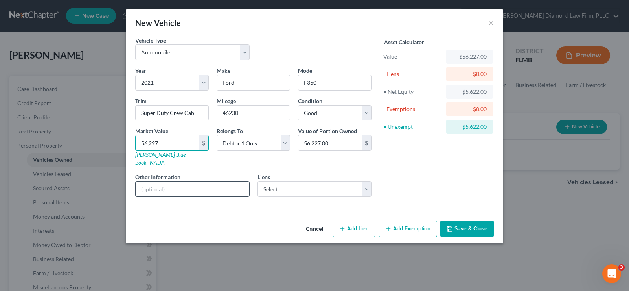
type input "56,227"
click at [200, 184] on input "text" at bounding box center [193, 188] width 114 height 15
type input "Valuation per [DOMAIN_NAME], private party"
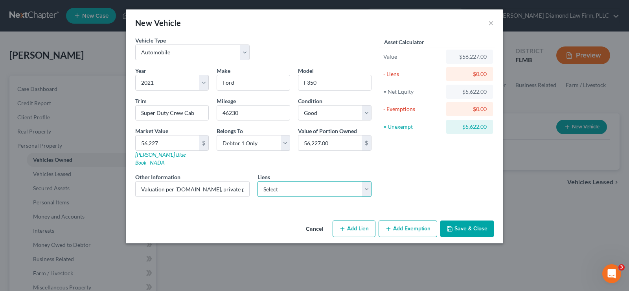
click at [334, 181] on select "Select Toyota Motor Credit - $63,266.00 Ford Motor Credit Co - $0.00 Memone - $…" at bounding box center [315, 189] width 114 height 16
select select "0"
click at [258, 181] on select "Select Toyota Motor Credit - $63,266.00 Ford Motor Credit Co - $0.00 Memone - $…" at bounding box center [315, 189] width 114 height 16
select select
select select "16"
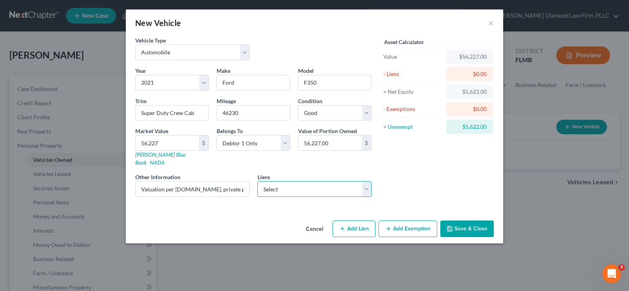
select select "0"
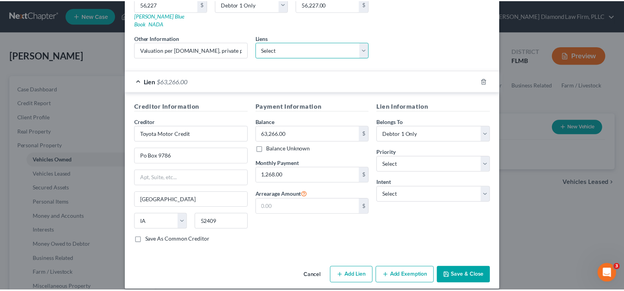
scroll to position [140, 0]
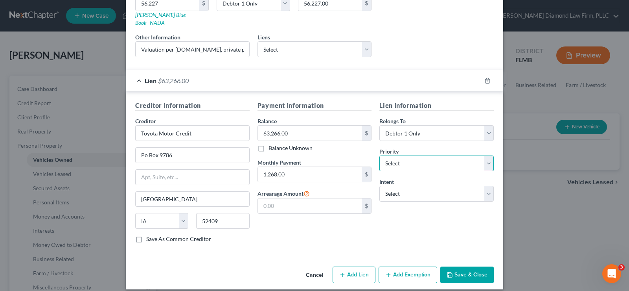
click at [428, 155] on select "Select 1st 2nd 3rd 4th 5th 6th 7th 8th 9th 10th 11th 12th 13th 14th 15th 16th 1…" at bounding box center [437, 163] width 114 height 16
select select "0"
click at [380, 155] on select "Select 1st 2nd 3rd 4th 5th 6th 7th 8th 9th 10th 11th 12th 13th 14th 15th 16th 1…" at bounding box center [437, 163] width 114 height 16
click at [295, 198] on input "text" at bounding box center [310, 205] width 104 height 15
type input "2,536"
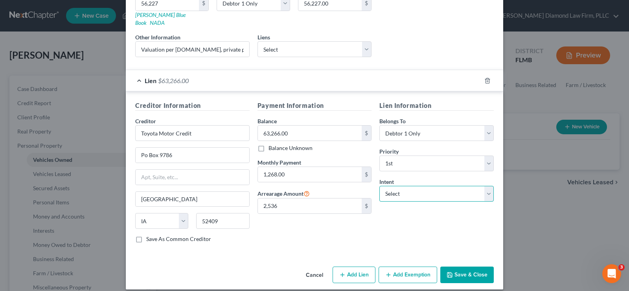
click at [419, 187] on select "Select Surrender Redeem Reaffirm Avoid Other" at bounding box center [437, 194] width 114 height 16
select select "0"
click at [380, 186] on select "Select Surrender Redeem Reaffirm Avoid Other" at bounding box center [437, 194] width 114 height 16
click at [430, 186] on select "Select Surrender Redeem Reaffirm Avoid Other" at bounding box center [437, 194] width 114 height 16
select select
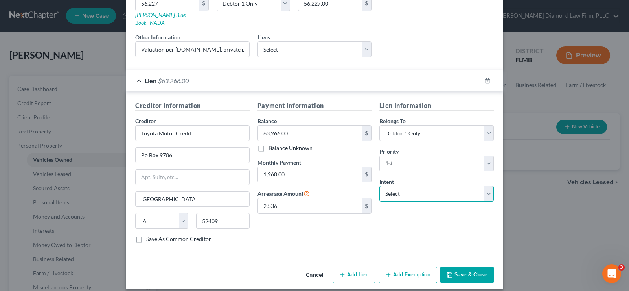
click at [380, 186] on select "Select Surrender Redeem Reaffirm Avoid Other" at bounding box center [437, 194] width 114 height 16
click at [471, 266] on button "Save & Close" at bounding box center [468, 274] width 54 height 17
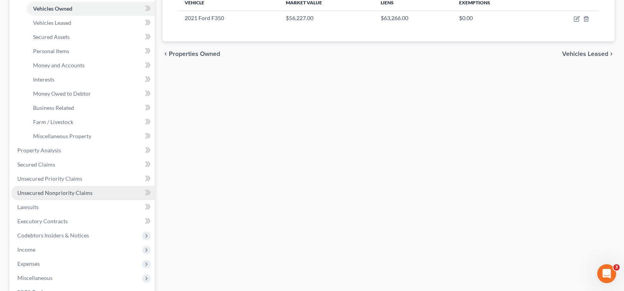
scroll to position [157, 0]
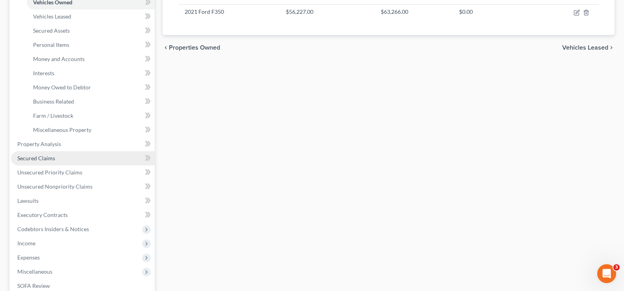
click at [70, 157] on link "Secured Claims" at bounding box center [83, 158] width 144 height 14
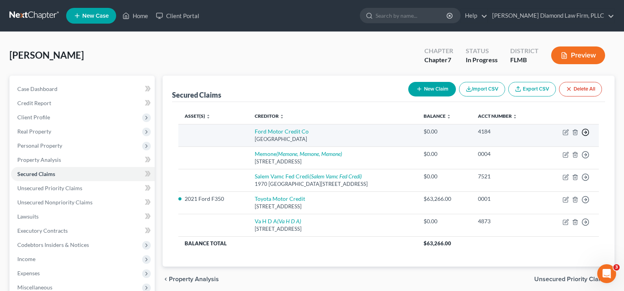
click at [583, 131] on icon "button" at bounding box center [585, 132] width 8 height 8
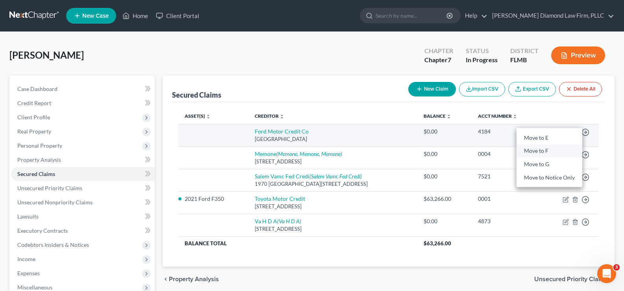
click at [535, 150] on link "Move to F" at bounding box center [549, 150] width 66 height 13
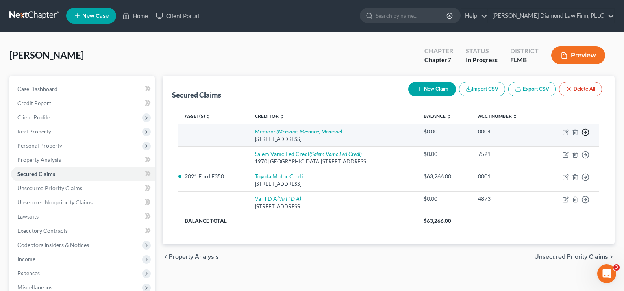
click at [585, 132] on line "button" at bounding box center [585, 132] width 3 height 0
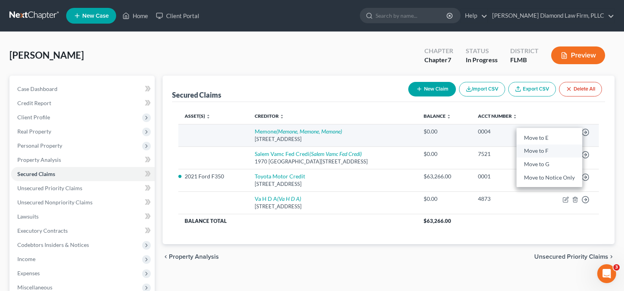
click at [552, 149] on link "Move to F" at bounding box center [549, 150] width 66 height 13
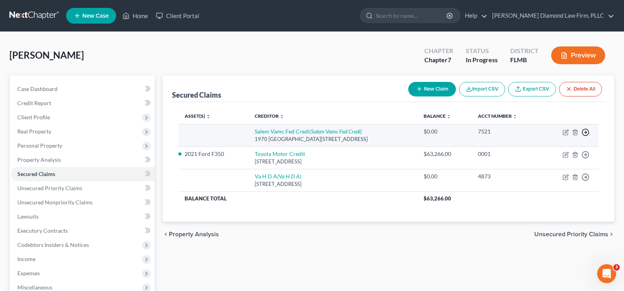
click at [584, 133] on icon "button" at bounding box center [585, 132] width 8 height 8
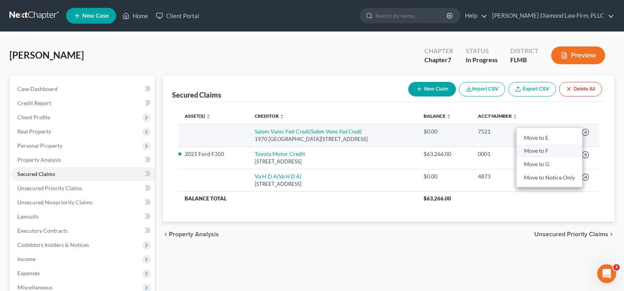
click at [550, 149] on link "Move to F" at bounding box center [549, 150] width 66 height 13
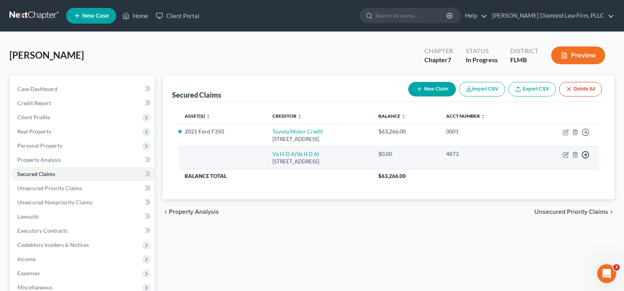
click at [583, 153] on icon "button" at bounding box center [585, 155] width 8 height 8
click at [546, 173] on link "Move to F" at bounding box center [549, 173] width 66 height 13
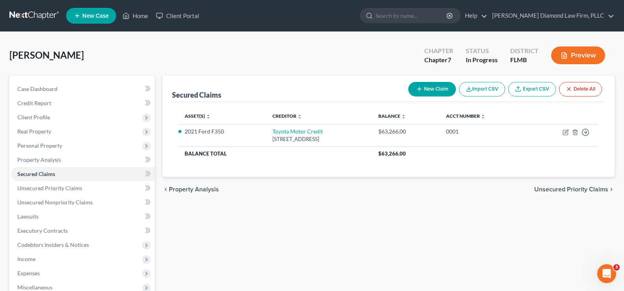
click at [439, 90] on button "New Claim" at bounding box center [432, 89] width 48 height 15
select select "0"
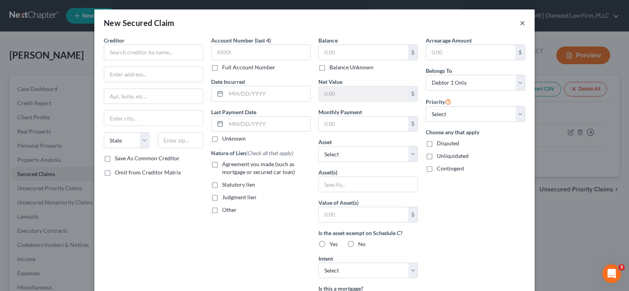
click at [520, 24] on button "×" at bounding box center [523, 22] width 6 height 9
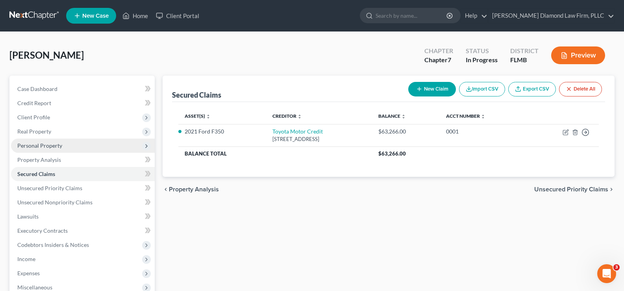
click at [55, 143] on span "Personal Property" at bounding box center [39, 145] width 45 height 7
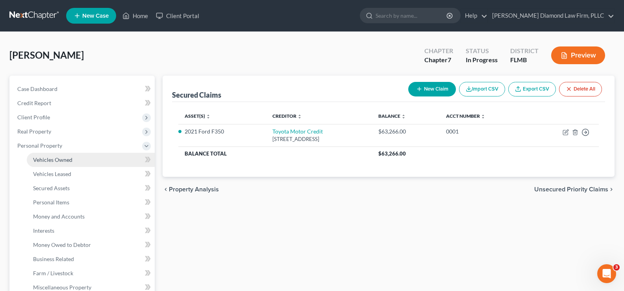
click at [80, 160] on link "Vehicles Owned" at bounding box center [91, 160] width 128 height 14
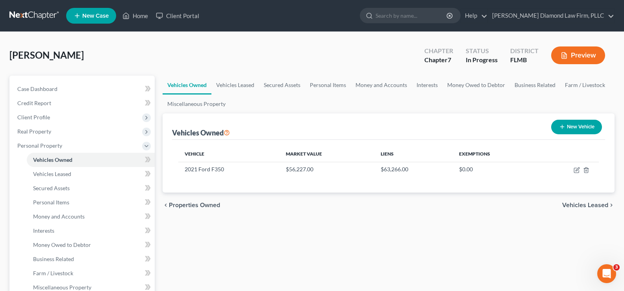
click at [585, 124] on button "New Vehicle" at bounding box center [576, 127] width 51 height 15
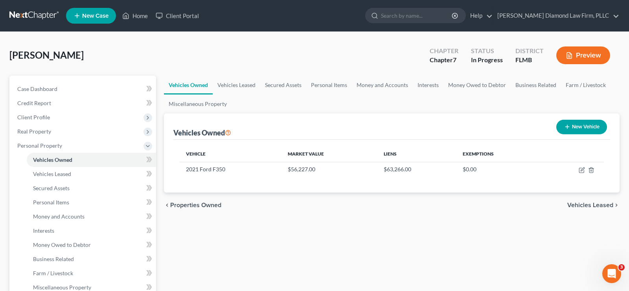
select select "0"
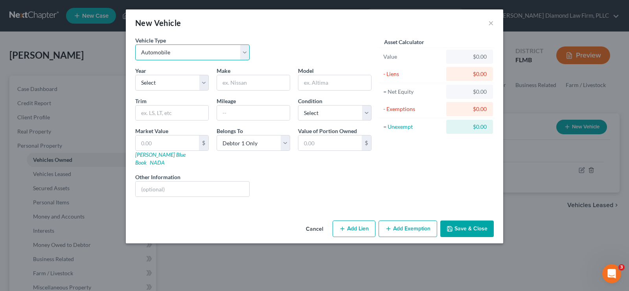
click at [186, 50] on select "Select Automobile Truck Trailer Watercraft Aircraft Motor Home Atv Other Vehicle" at bounding box center [192, 52] width 114 height 16
select select "5"
click at [135, 44] on select "Select Automobile Truck Trailer Watercraft Aircraft Motor Home Atv Other Vehicle" at bounding box center [192, 52] width 114 height 16
click at [155, 79] on select "Select 2026 2025 2024 2023 2022 2021 2020 2019 2018 2017 2016 2015 2014 2013 20…" at bounding box center [172, 83] width 74 height 16
select select "2"
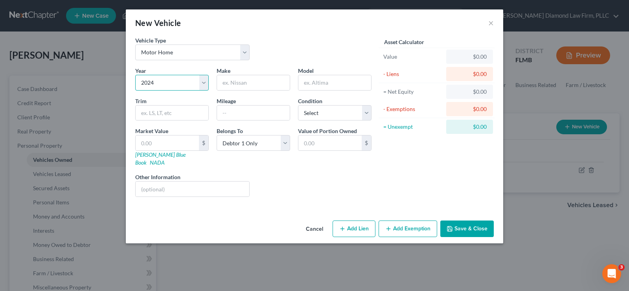
click at [135, 75] on select "Select 2026 2025 2024 2023 2022 2021 2020 2019 2018 2017 2016 2015 2014 2013 20…" at bounding box center [172, 83] width 74 height 16
click at [251, 77] on input "text" at bounding box center [253, 82] width 73 height 15
type input "Puma"
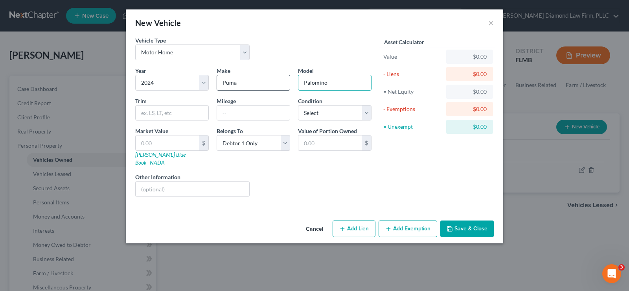
type input "Palomino"
click at [337, 107] on select "Select Excellent Very Good Good Fair Poor" at bounding box center [335, 113] width 74 height 16
select select "1"
click at [298, 105] on select "Select Excellent Very Good Good Fair Poor" at bounding box center [335, 113] width 74 height 16
click at [165, 159] on link "NADA" at bounding box center [157, 162] width 15 height 7
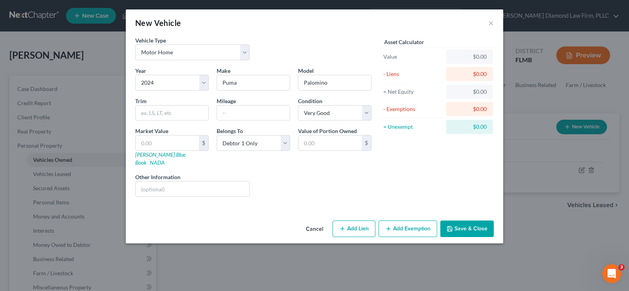
click at [469, 220] on button "Save & Close" at bounding box center [468, 228] width 54 height 17
